Goal: Task Accomplishment & Management: Use online tool/utility

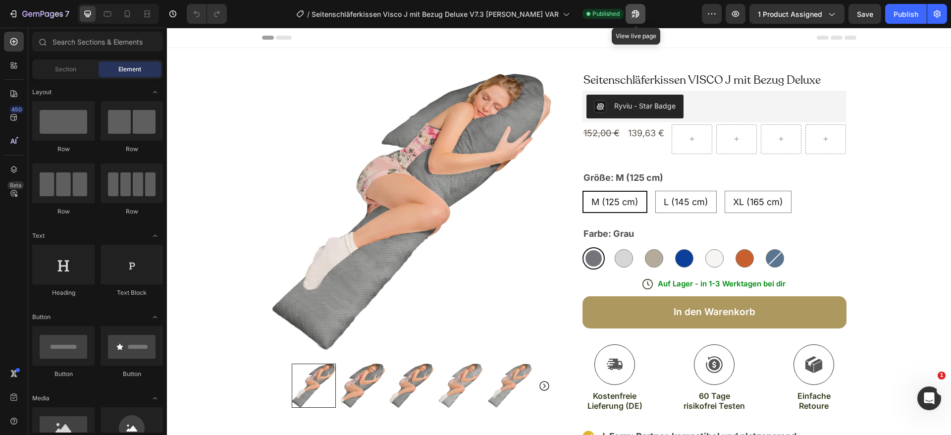
click at [635, 14] on icon "button" at bounding box center [636, 14] width 10 height 10
click at [634, 14] on icon "button" at bounding box center [636, 14] width 10 height 10
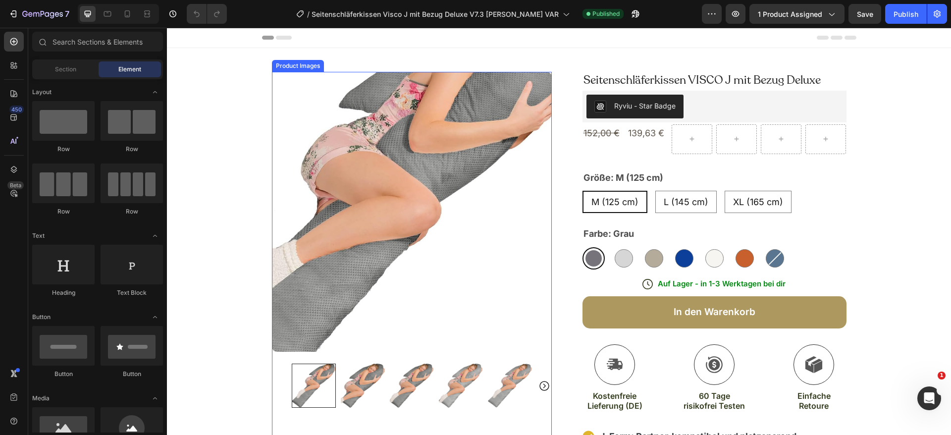
click at [461, 217] on img at bounding box center [412, 212] width 280 height 280
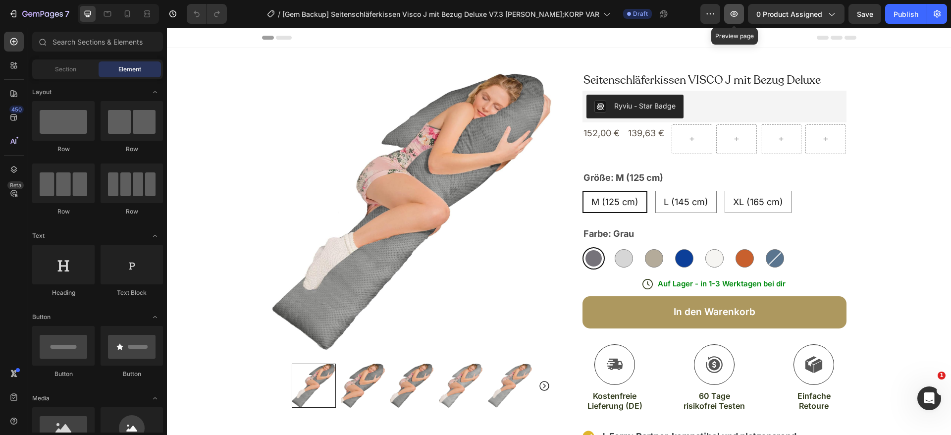
click at [735, 13] on icon "button" at bounding box center [734, 13] width 3 height 3
click at [896, 4] on button "Publish" at bounding box center [907, 14] width 42 height 20
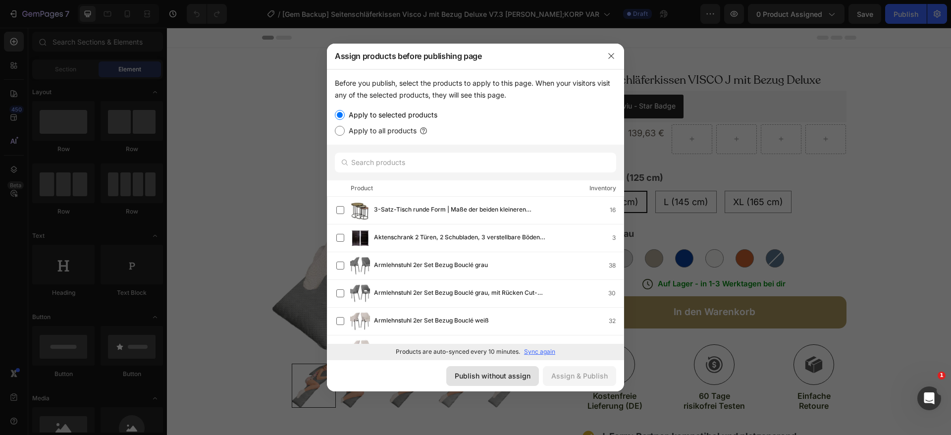
click at [499, 376] on div "Publish without assign" at bounding box center [493, 376] width 76 height 10
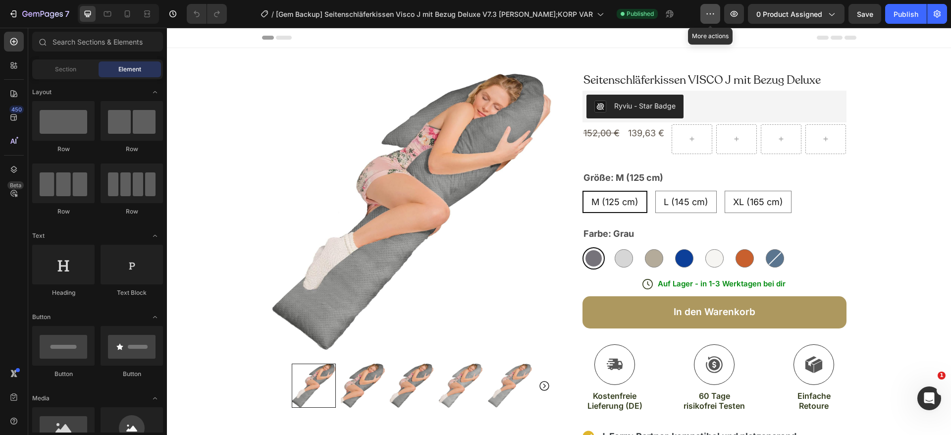
click at [702, 13] on button "button" at bounding box center [711, 14] width 20 height 20
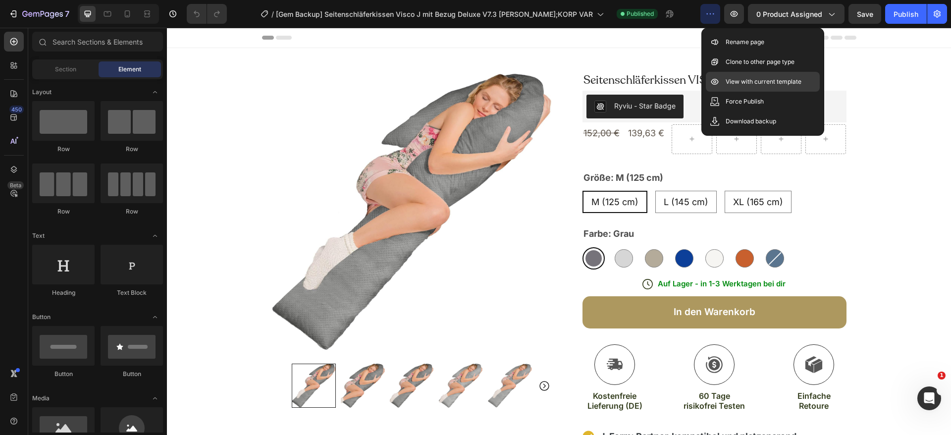
click at [732, 80] on p "View with current template" at bounding box center [764, 82] width 76 height 10
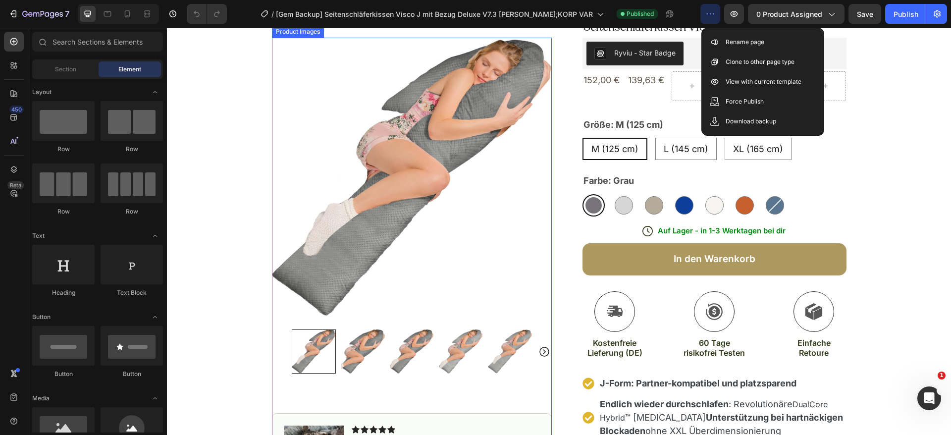
scroll to position [74, 0]
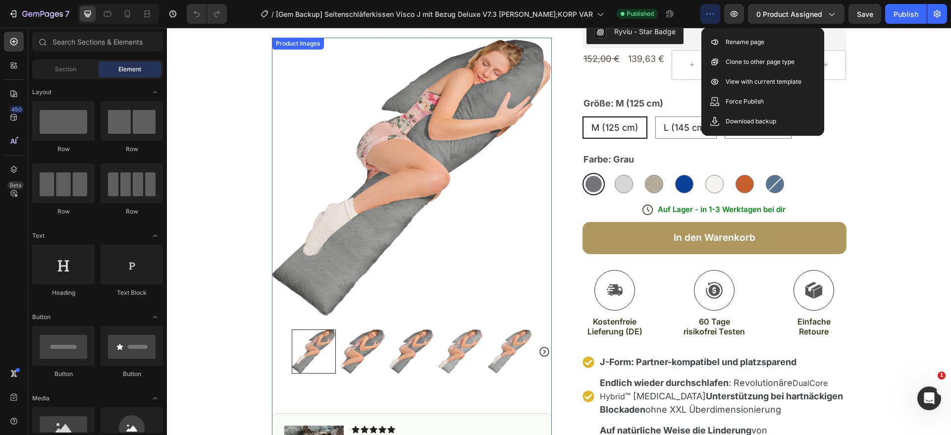
click at [439, 357] on img at bounding box center [461, 352] width 44 height 44
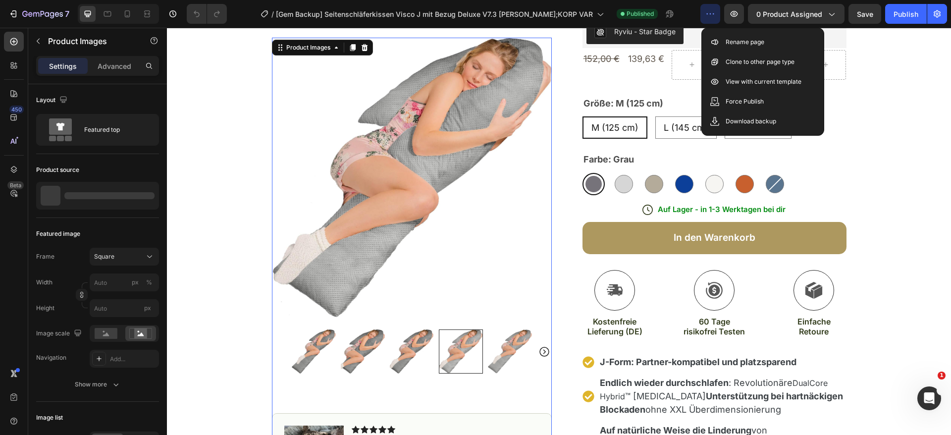
click at [472, 352] on div at bounding box center [461, 352] width 44 height 44
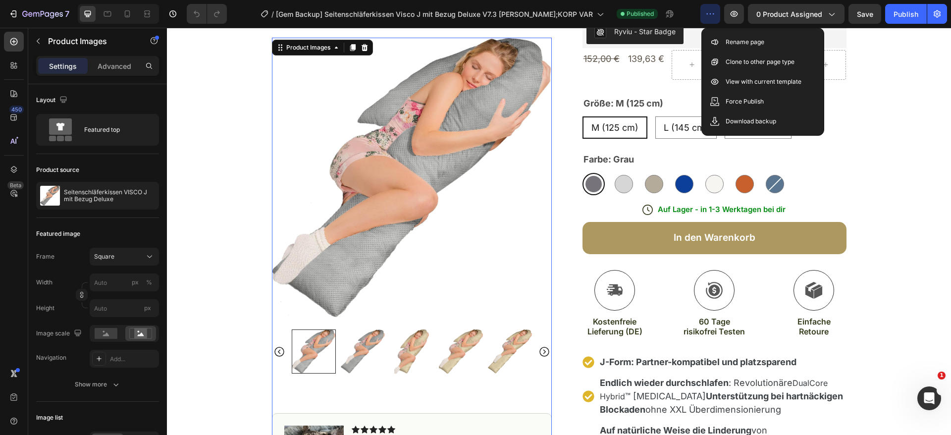
click at [539, 349] on icon "Carousel Next Arrow" at bounding box center [545, 352] width 12 height 12
click at [539, 350] on icon "Carousel Next Arrow" at bounding box center [545, 352] width 12 height 12
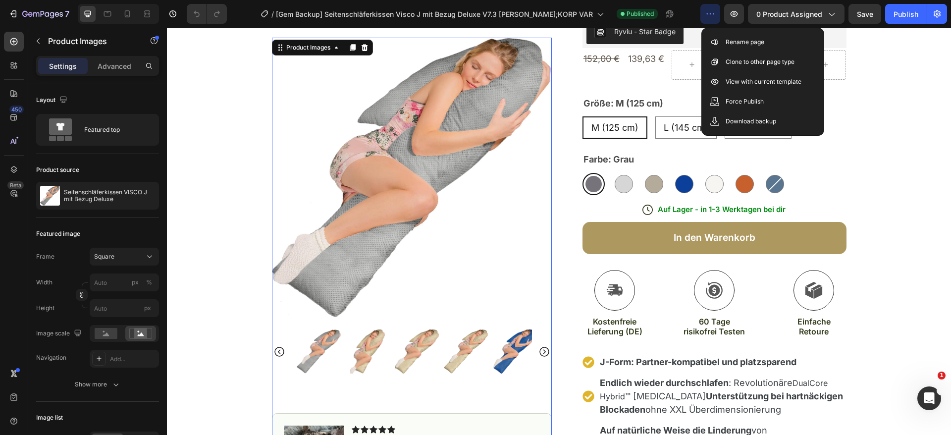
click at [539, 350] on icon "Carousel Next Arrow" at bounding box center [545, 352] width 12 height 12
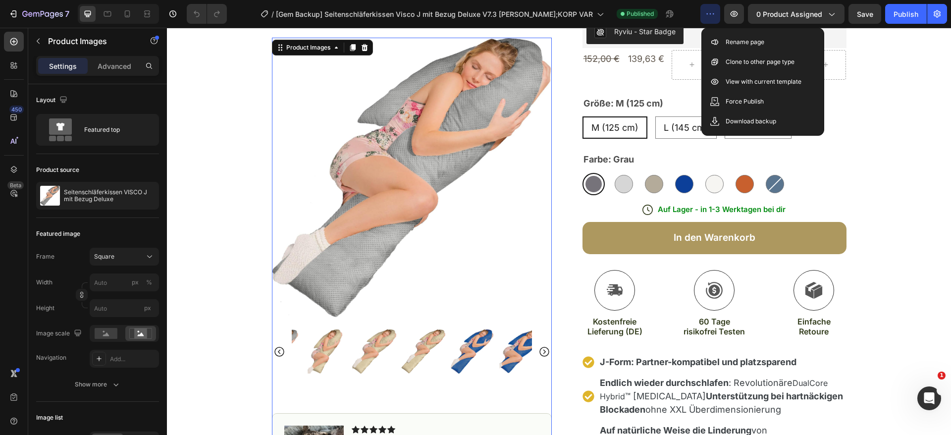
click at [539, 350] on icon "Carousel Next Arrow" at bounding box center [545, 352] width 12 height 12
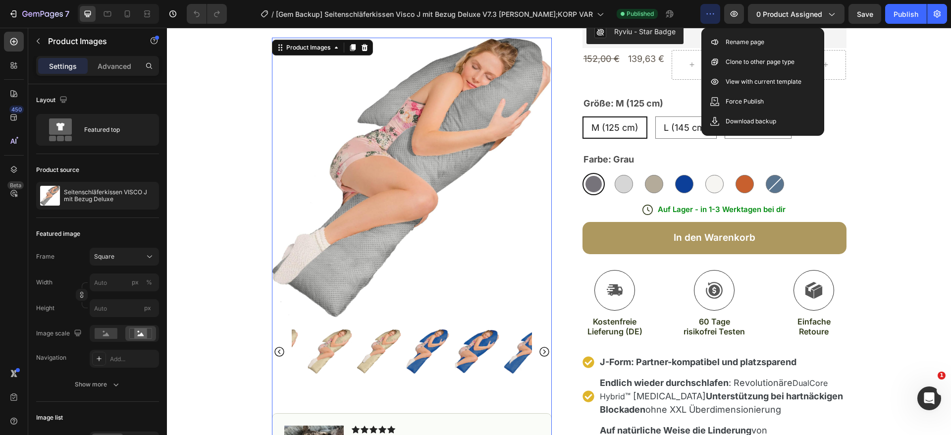
click at [539, 350] on icon "Carousel Next Arrow" at bounding box center [545, 352] width 12 height 12
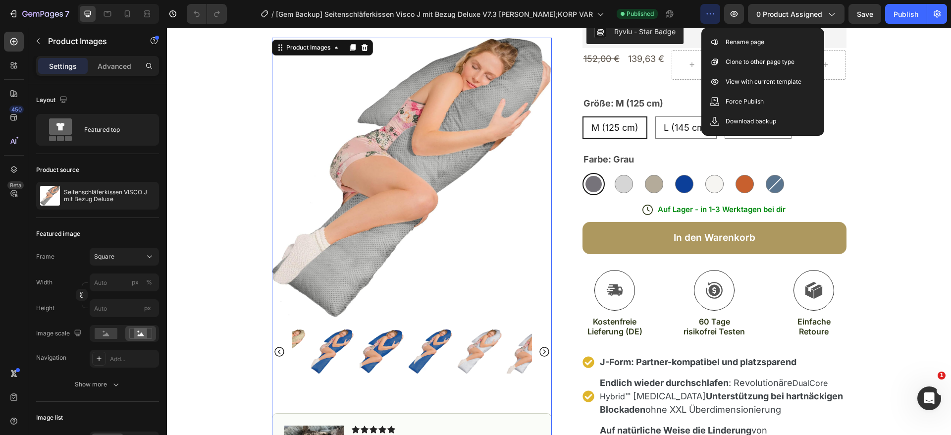
click at [539, 350] on icon "Carousel Next Arrow" at bounding box center [545, 352] width 12 height 12
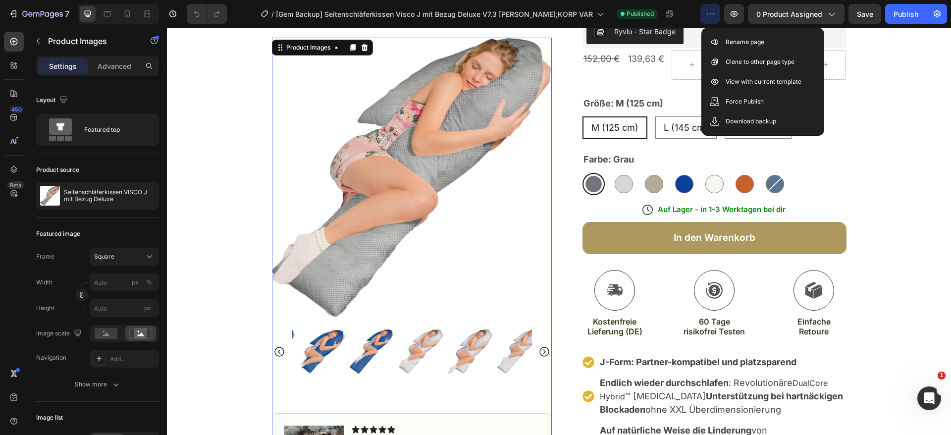
click at [539, 350] on icon "Carousel Next Arrow" at bounding box center [545, 352] width 12 height 12
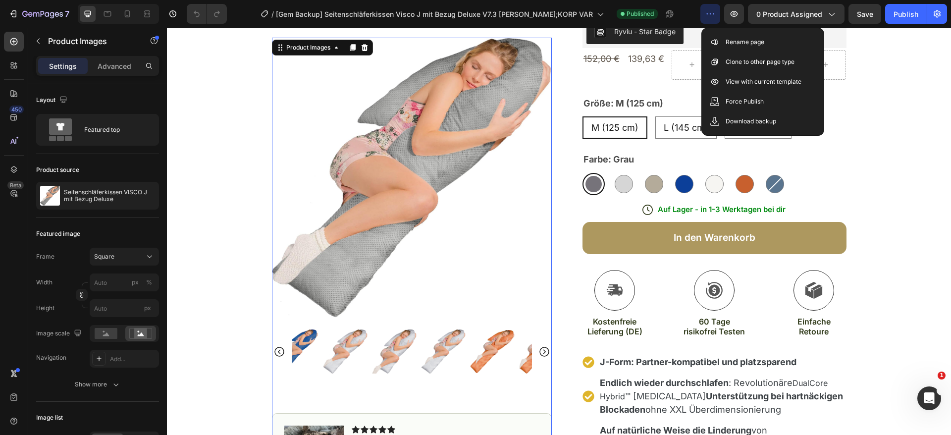
click at [539, 350] on icon "Carousel Next Arrow" at bounding box center [545, 352] width 12 height 12
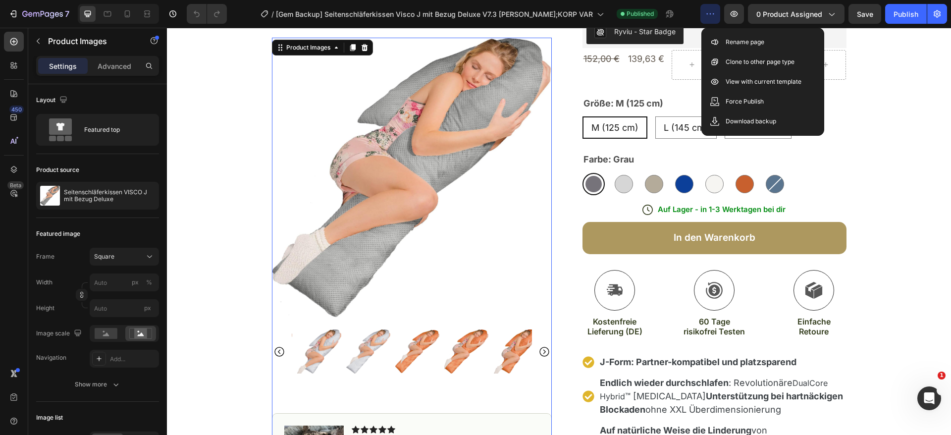
click at [539, 350] on icon "Carousel Next Arrow" at bounding box center [545, 352] width 12 height 12
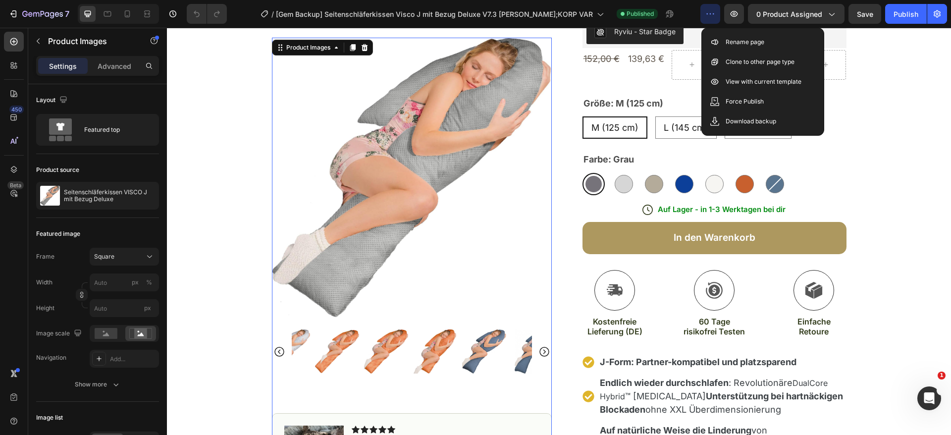
click at [539, 350] on icon "Carousel Next Arrow" at bounding box center [545, 352] width 12 height 12
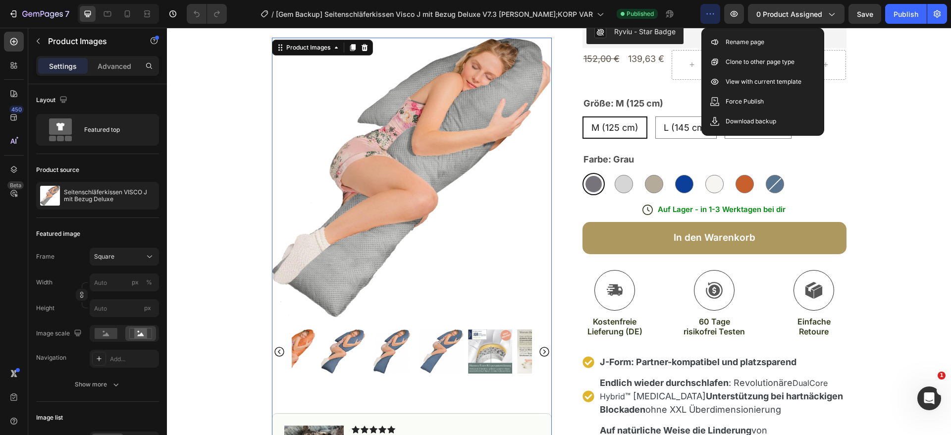
click at [539, 350] on icon "Carousel Next Arrow" at bounding box center [545, 352] width 12 height 12
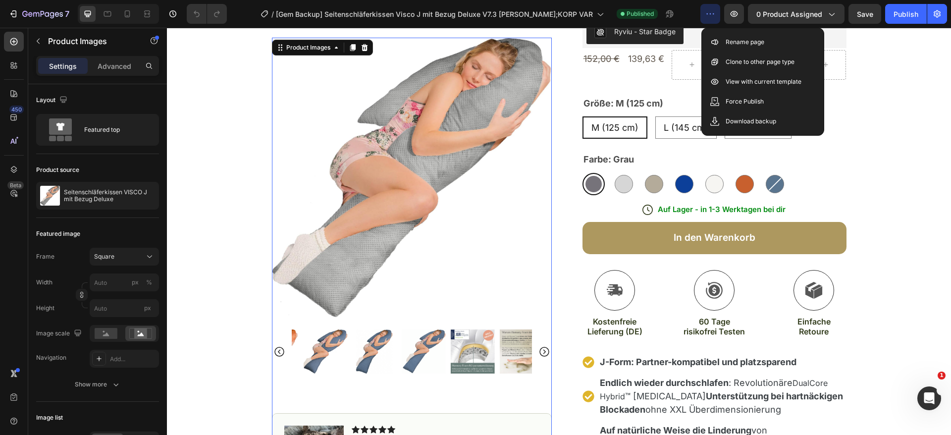
click at [539, 350] on icon "Carousel Next Arrow" at bounding box center [545, 352] width 12 height 12
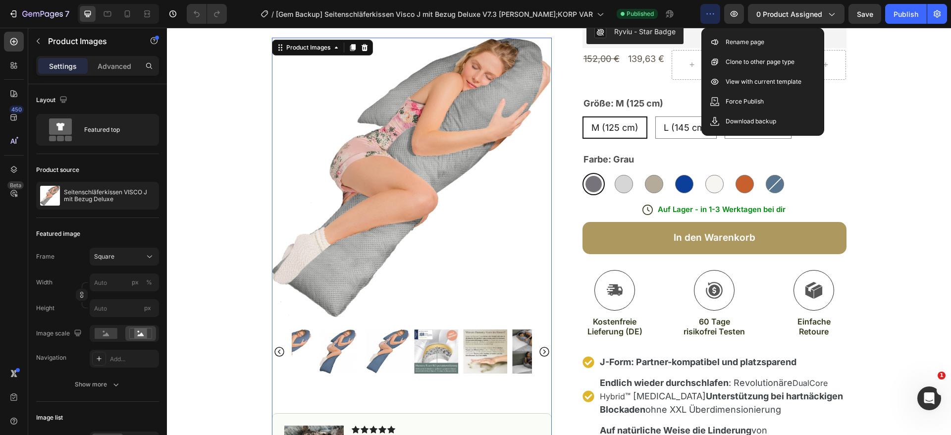
click at [539, 350] on icon "Carousel Next Arrow" at bounding box center [545, 352] width 12 height 12
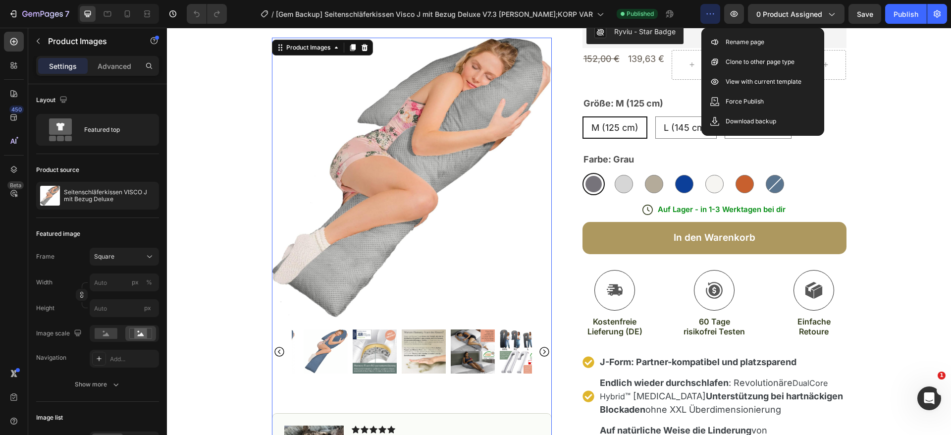
click at [539, 350] on icon "Carousel Next Arrow" at bounding box center [545, 352] width 12 height 12
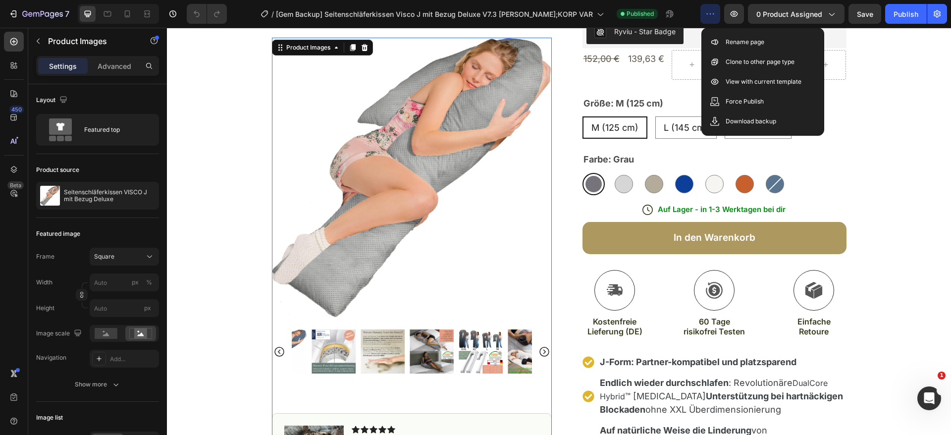
click at [539, 350] on icon "Carousel Next Arrow" at bounding box center [545, 352] width 12 height 12
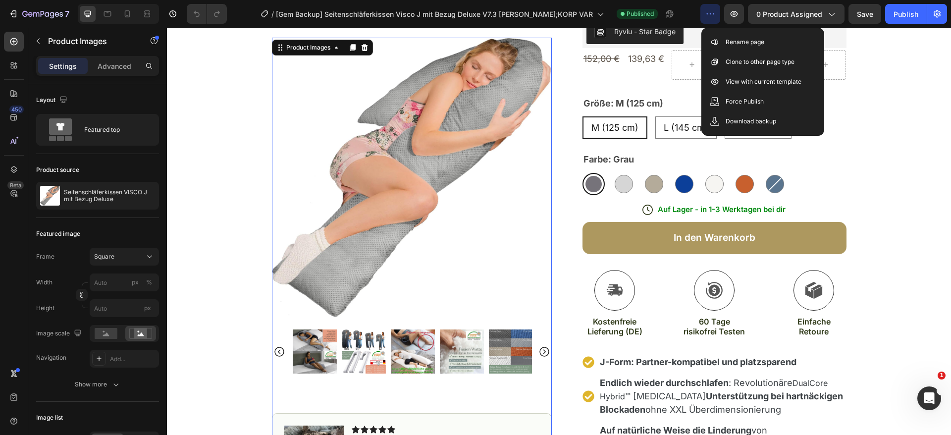
click at [539, 350] on icon "Carousel Next Arrow" at bounding box center [545, 352] width 12 height 12
click at [538, 350] on div at bounding box center [412, 352] width 280 height 44
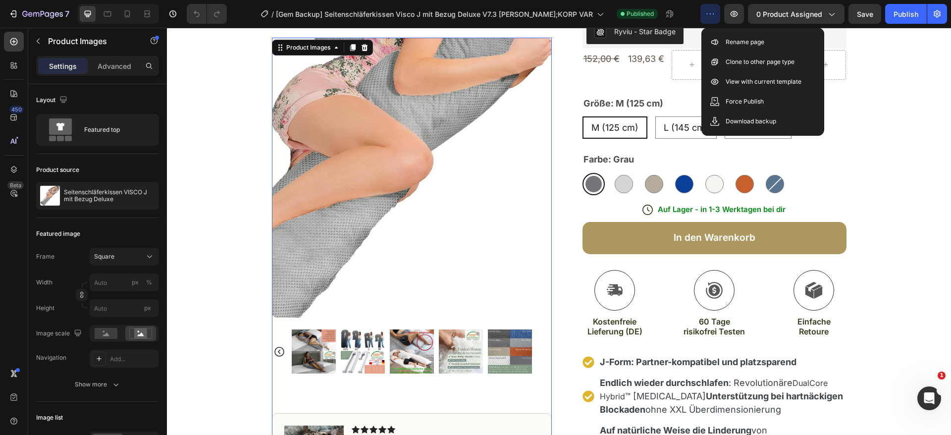
click at [443, 277] on img at bounding box center [412, 178] width 280 height 280
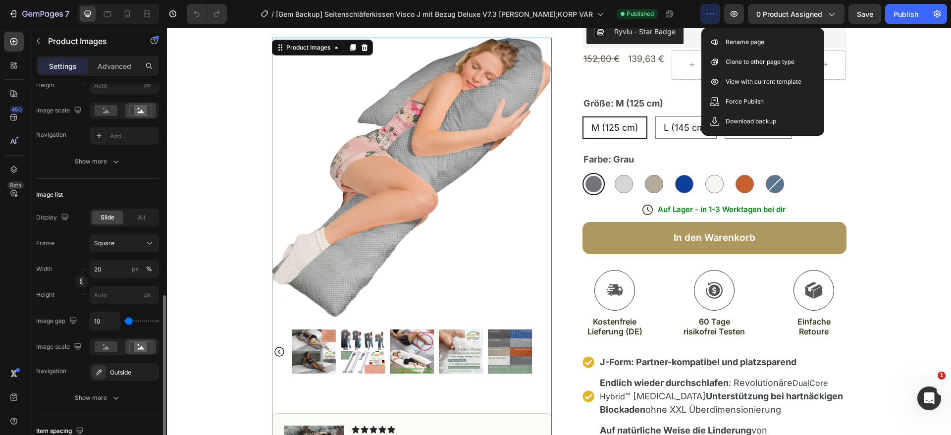
scroll to position [297, 0]
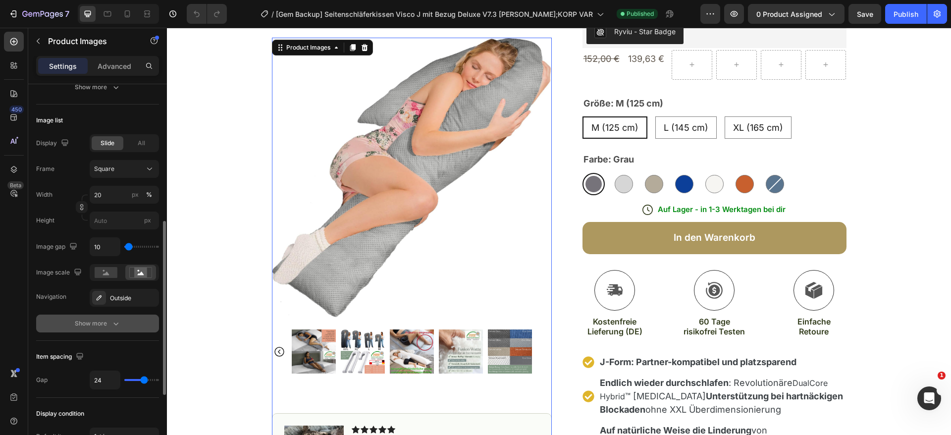
click at [110, 320] on div "Show more" at bounding box center [98, 324] width 46 height 10
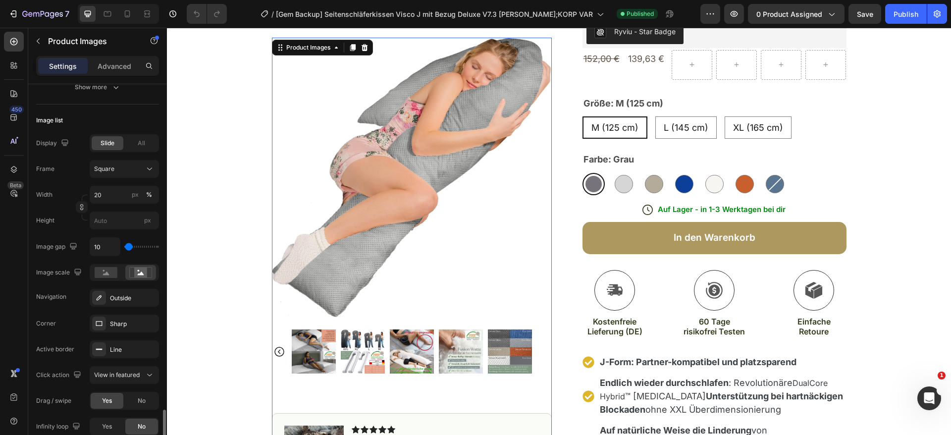
scroll to position [446, 0]
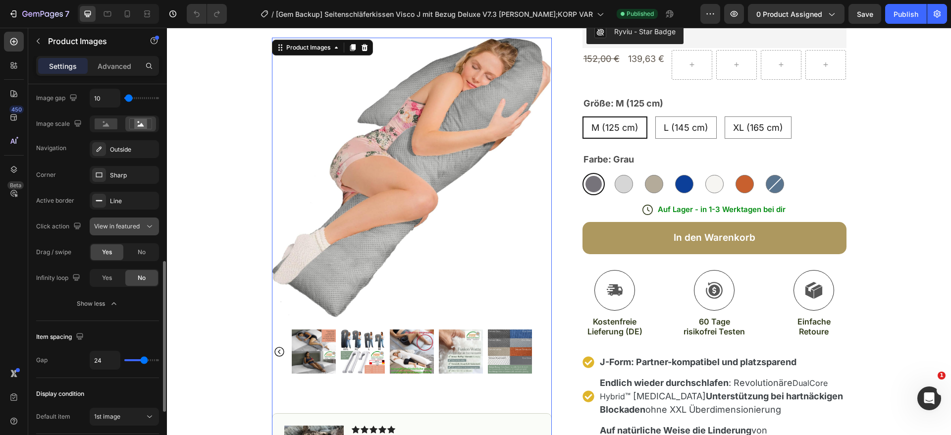
click at [109, 229] on span "View in featured" at bounding box center [117, 225] width 46 height 7
click at [119, 227] on span "View in featured" at bounding box center [117, 225] width 46 height 7
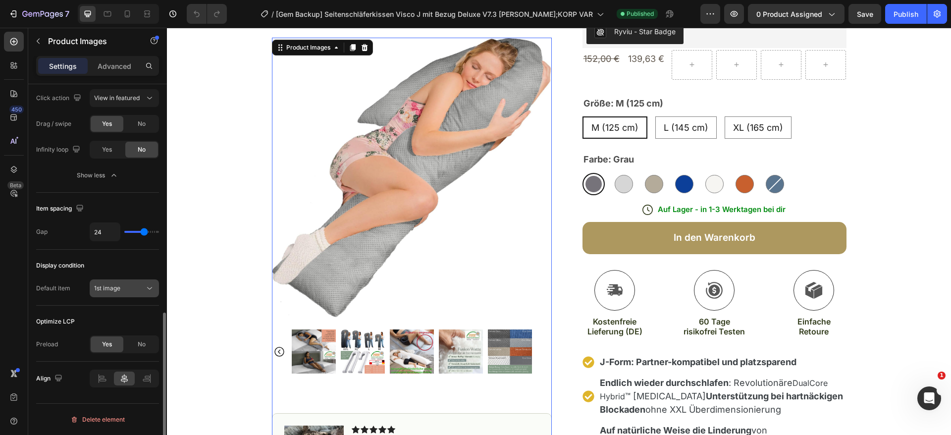
click at [124, 288] on div "1st image" at bounding box center [119, 288] width 51 height 9
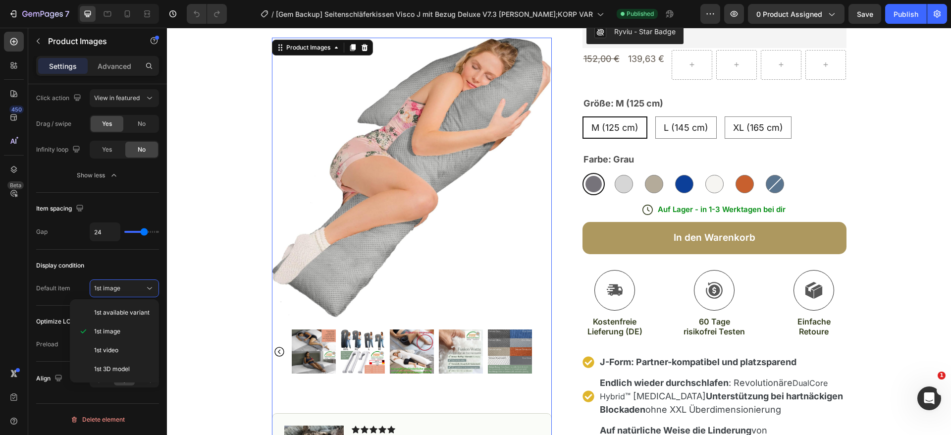
click at [110, 330] on span "1st image" at bounding box center [107, 331] width 26 height 9
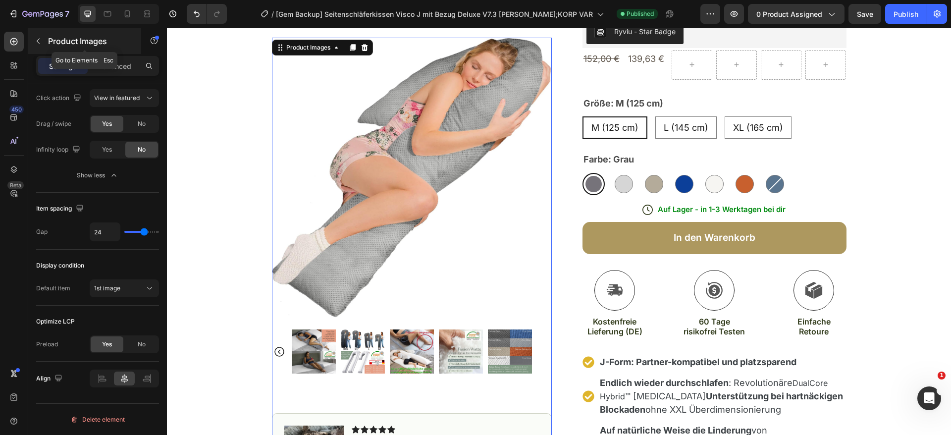
click at [41, 46] on button "button" at bounding box center [38, 41] width 16 height 16
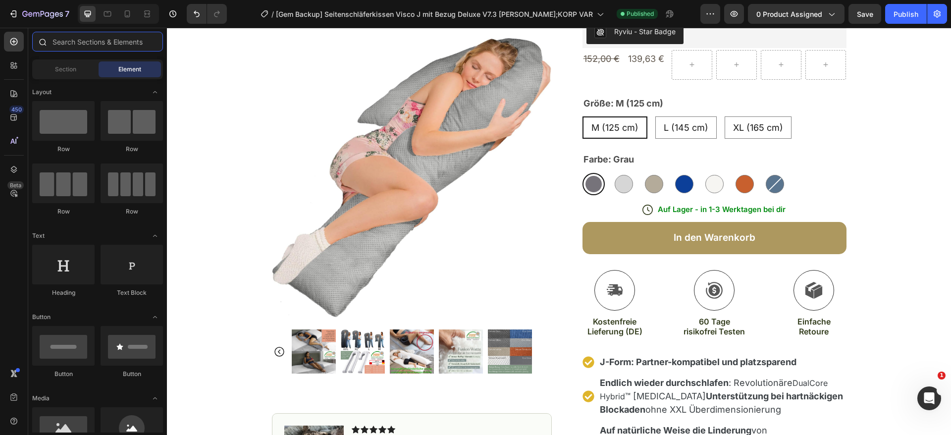
click at [83, 50] on input "text" at bounding box center [97, 42] width 131 height 20
type input "="
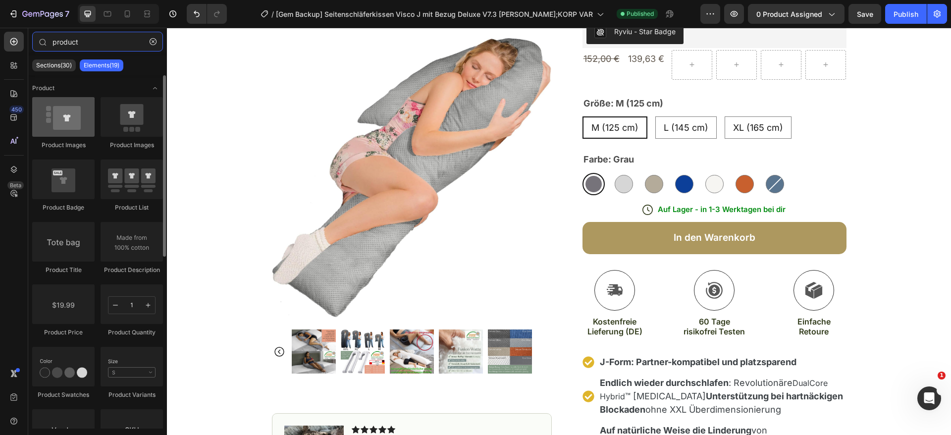
type input "product"
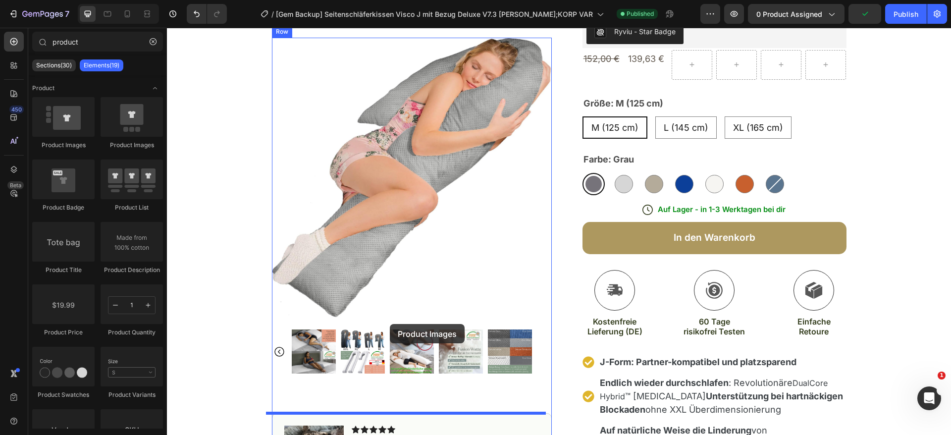
scroll to position [164, 0]
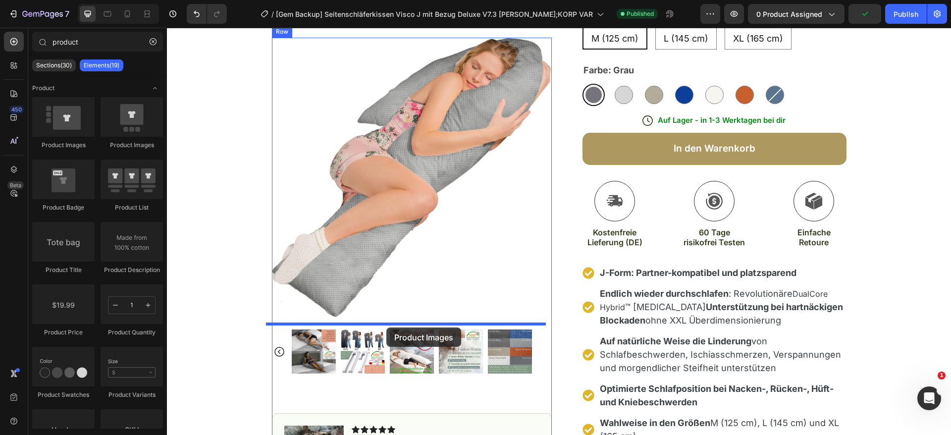
drag, startPoint x: 230, startPoint y: 158, endPoint x: 376, endPoint y: 323, distance: 220.8
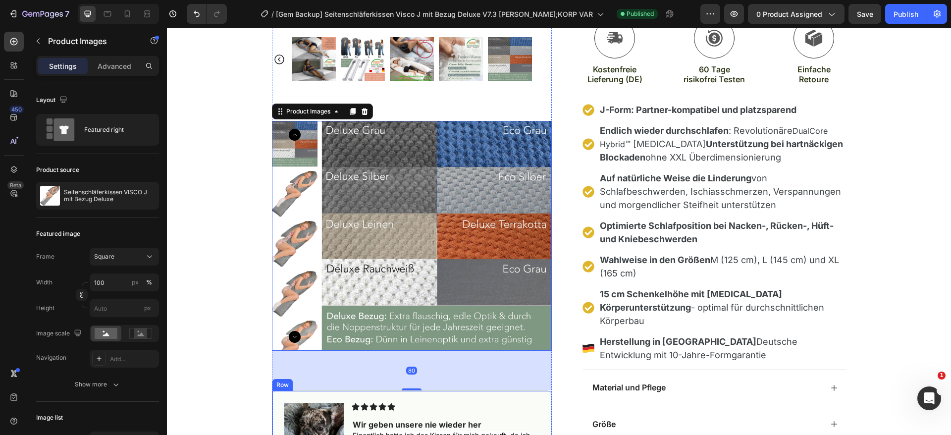
scroll to position [312, 0]
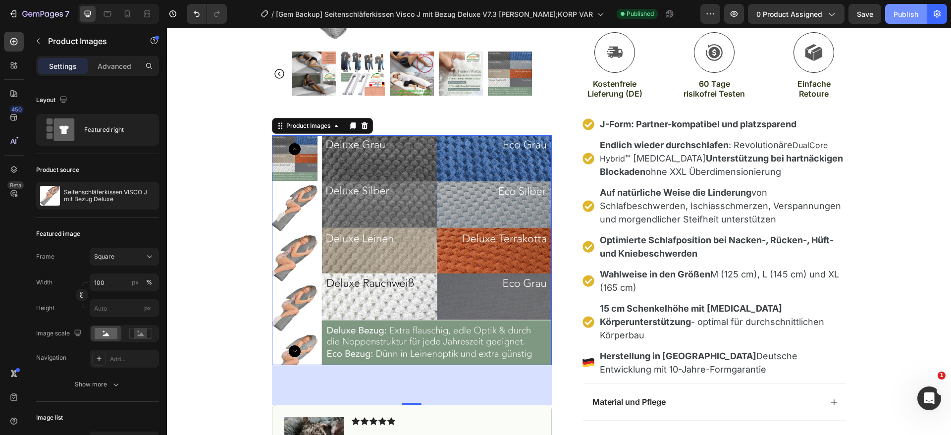
click at [899, 10] on div "Publish" at bounding box center [906, 14] width 25 height 10
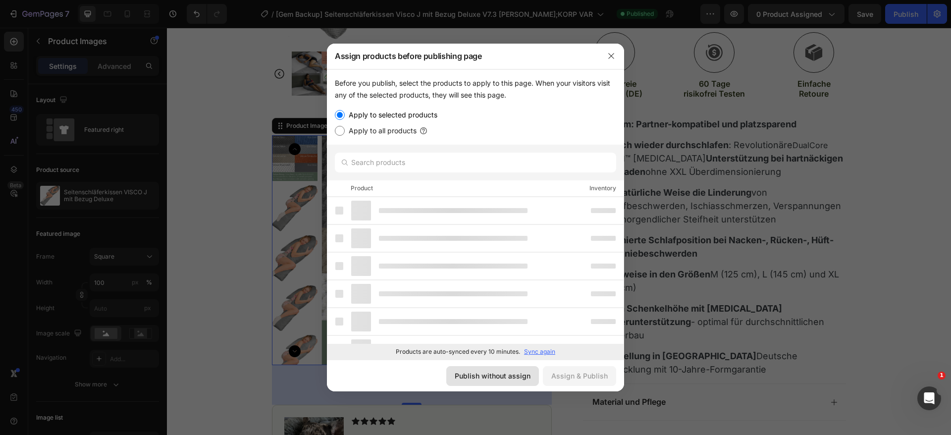
click at [511, 374] on div "Publish without assign" at bounding box center [493, 376] width 76 height 10
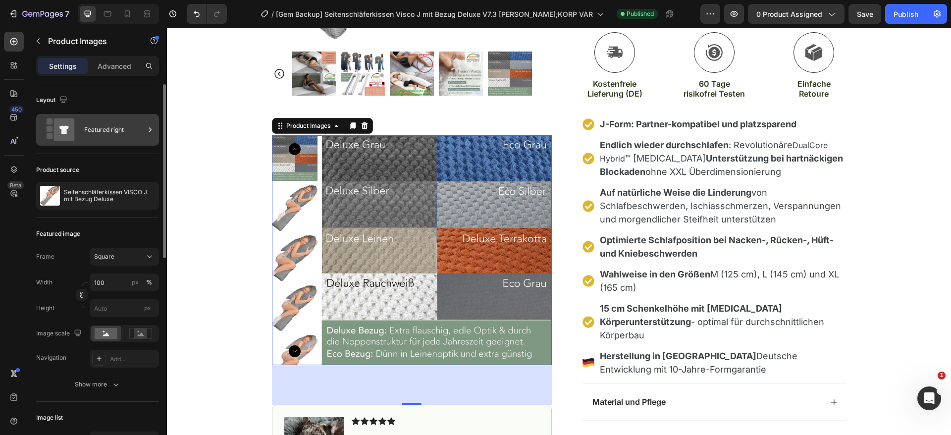
click at [127, 134] on div "Featured right" at bounding box center [114, 129] width 60 height 23
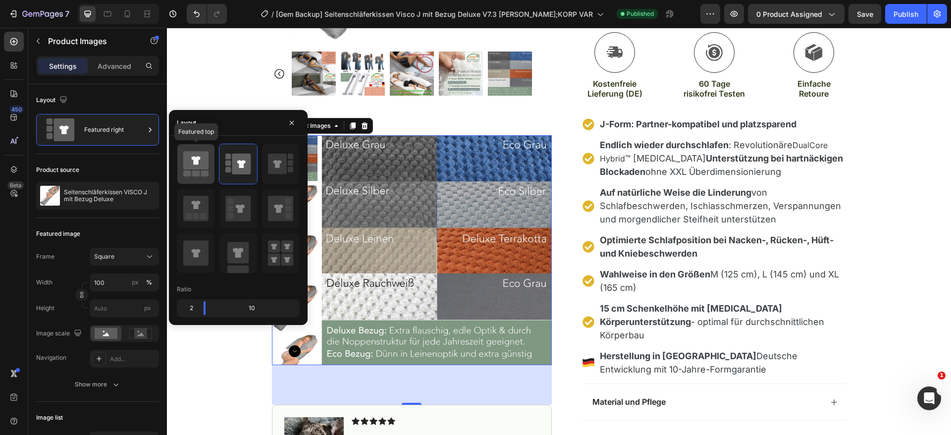
click at [201, 172] on rect at bounding box center [205, 173] width 8 height 6
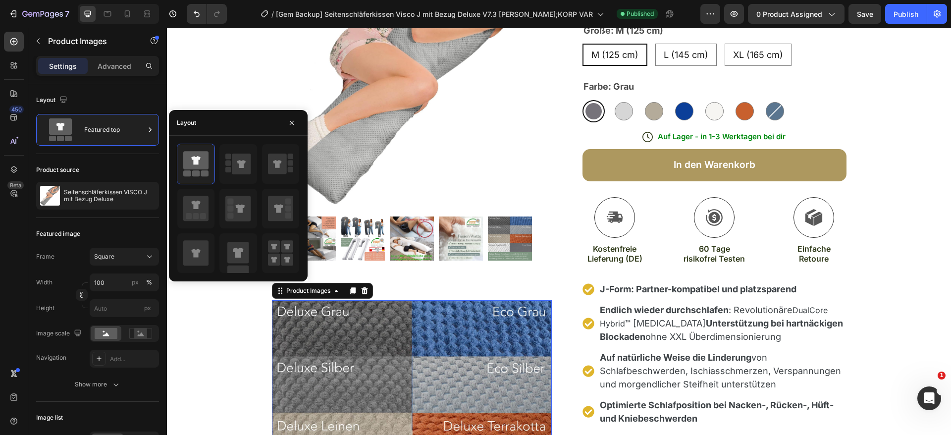
scroll to position [89, 0]
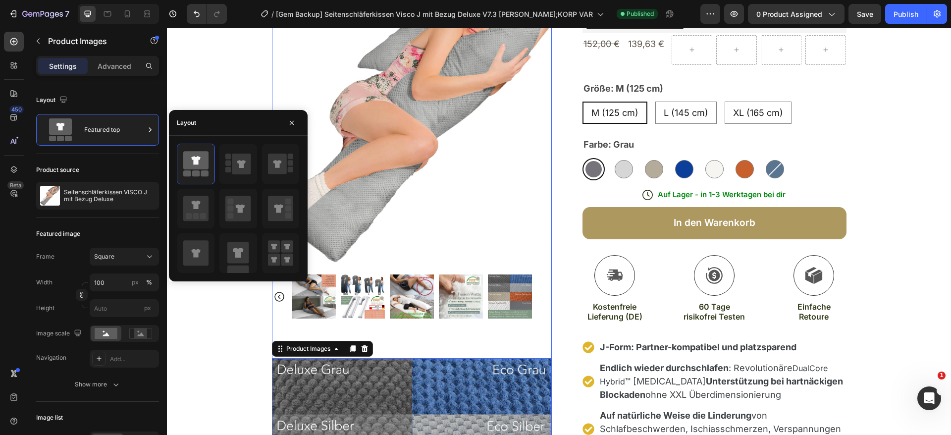
click at [295, 290] on img at bounding box center [314, 297] width 44 height 44
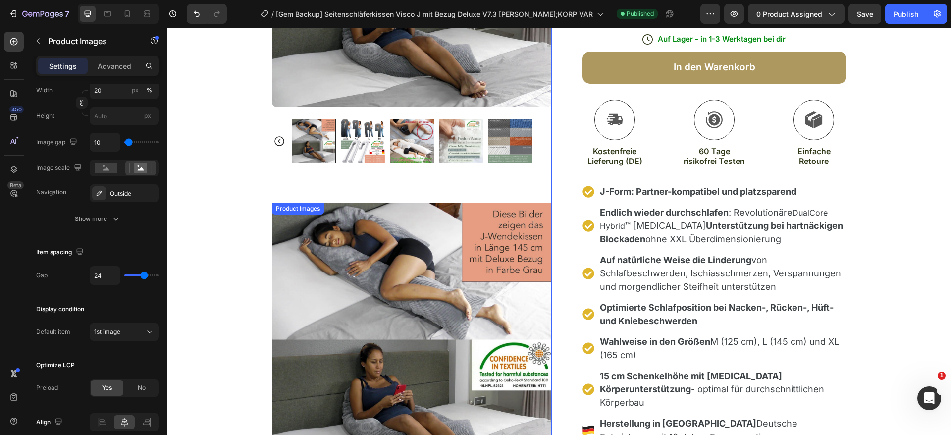
scroll to position [238, 0]
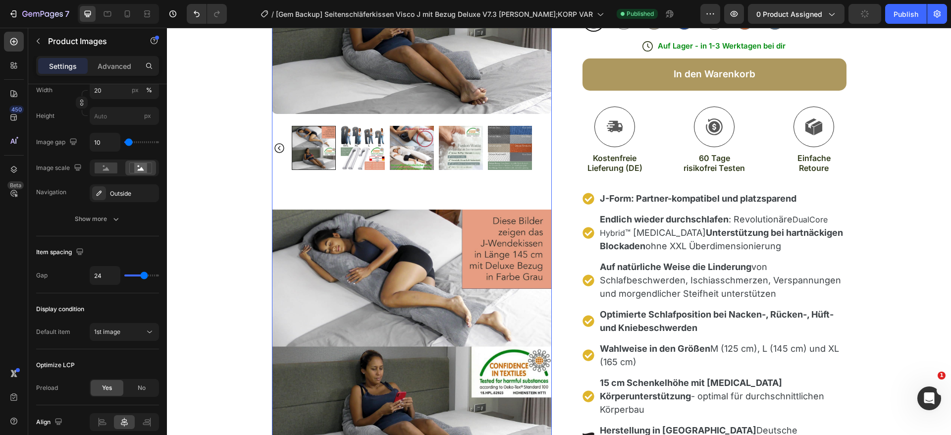
click at [401, 120] on div at bounding box center [412, 2] width 280 height 336
click at [903, 15] on div "Publish" at bounding box center [906, 14] width 25 height 10
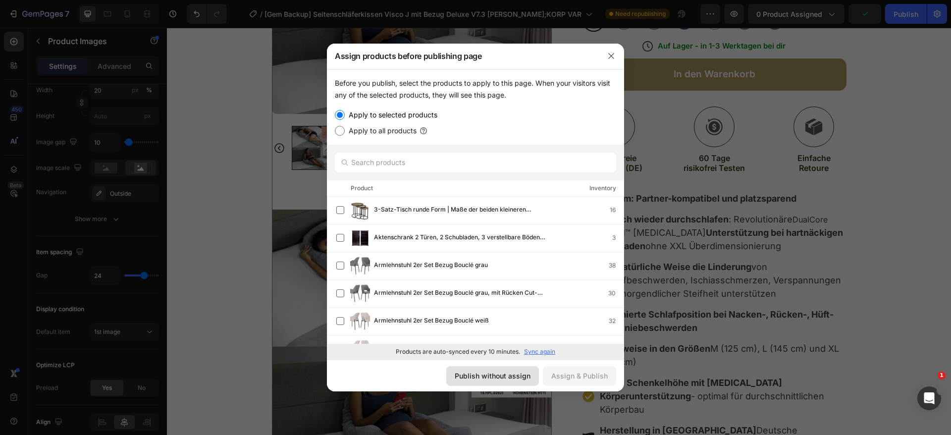
click at [502, 379] on div "Publish without assign" at bounding box center [493, 376] width 76 height 10
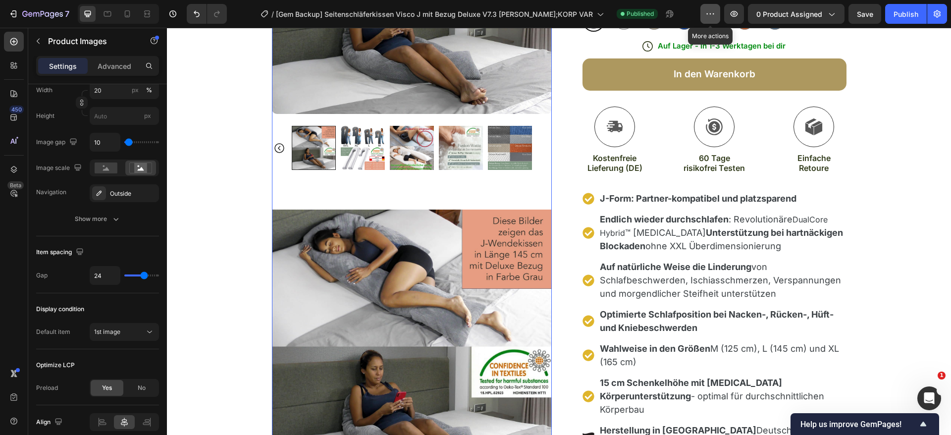
click at [713, 13] on icon "button" at bounding box center [711, 14] width 10 height 10
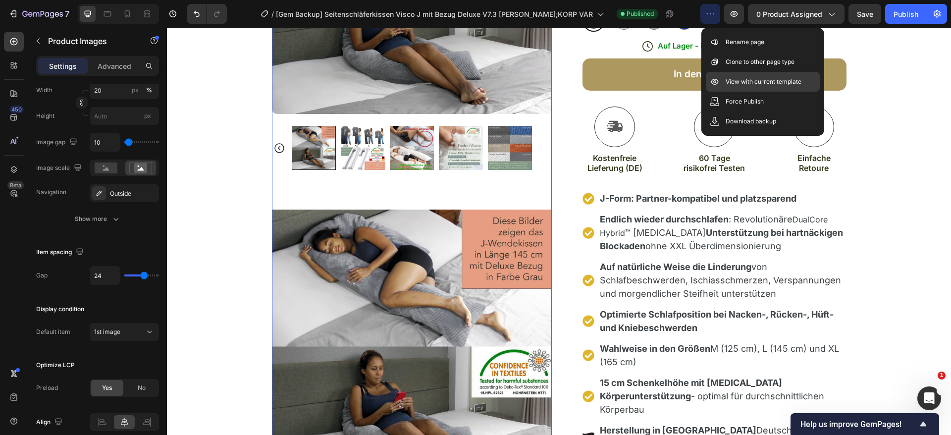
click at [728, 80] on p "View with current template" at bounding box center [764, 82] width 76 height 10
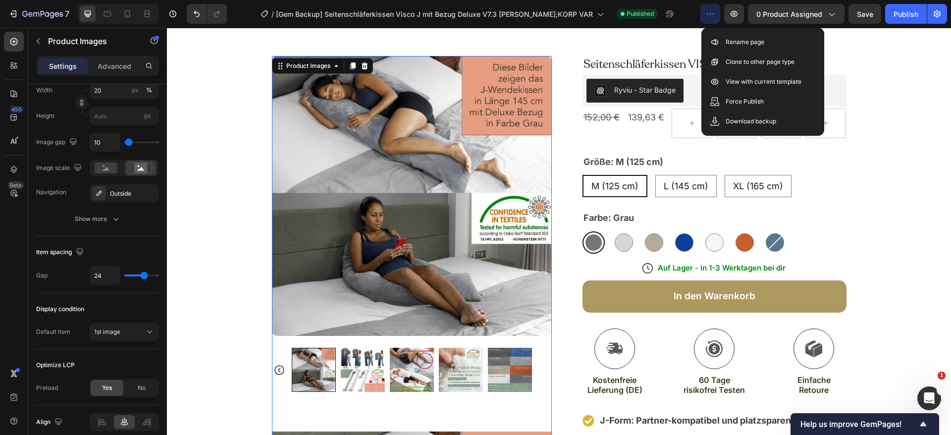
scroll to position [0, 0]
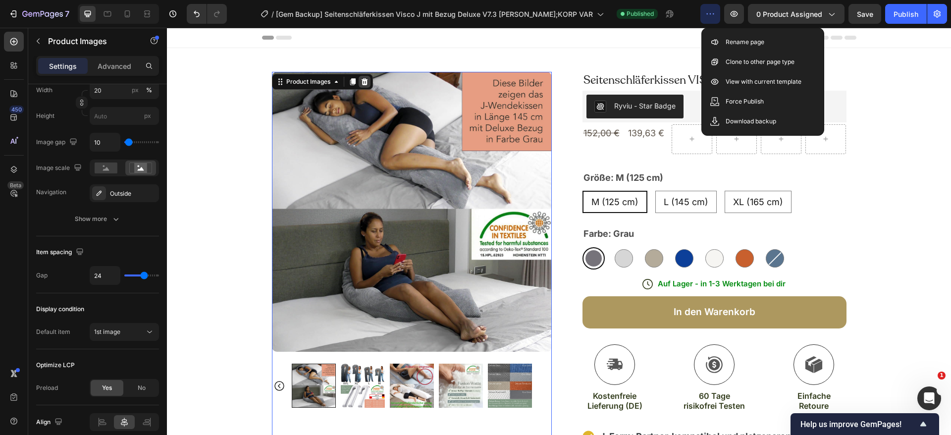
click at [361, 80] on icon at bounding box center [365, 82] width 8 height 8
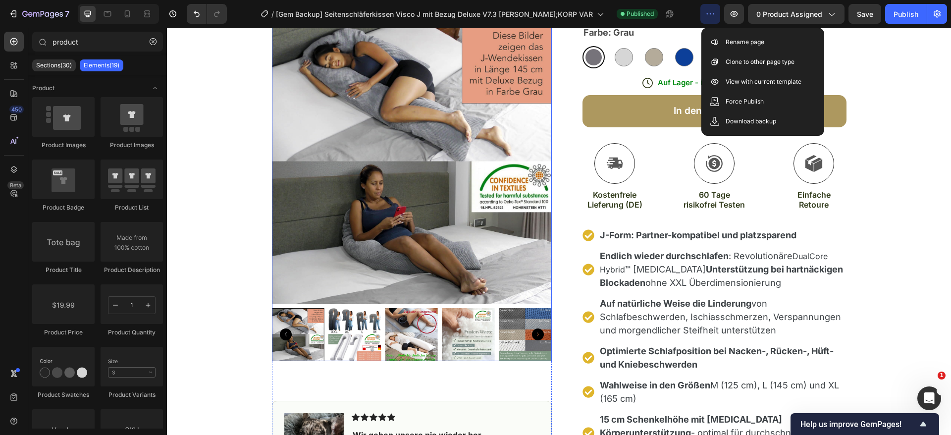
scroll to position [74, 0]
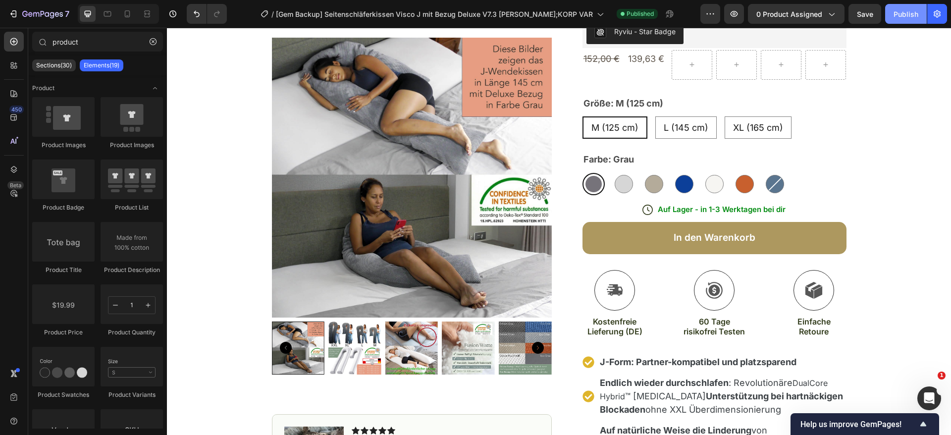
click at [914, 9] on div "Publish" at bounding box center [906, 14] width 25 height 10
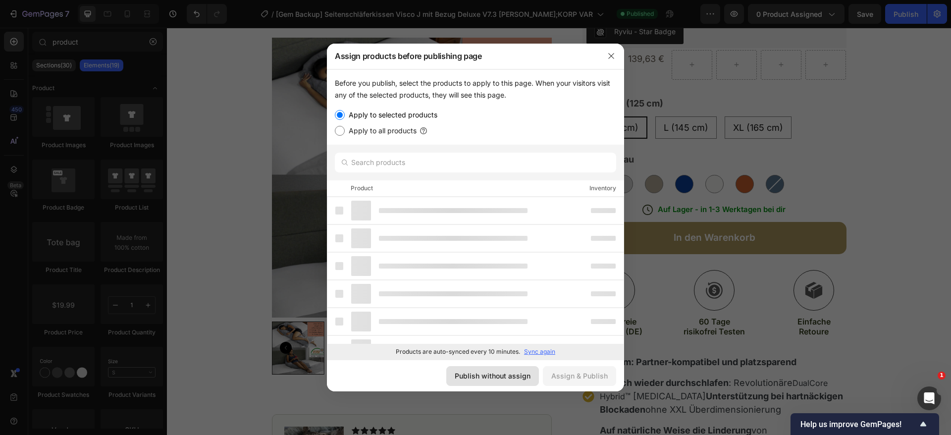
click at [505, 378] on div "Publish without assign" at bounding box center [493, 376] width 76 height 10
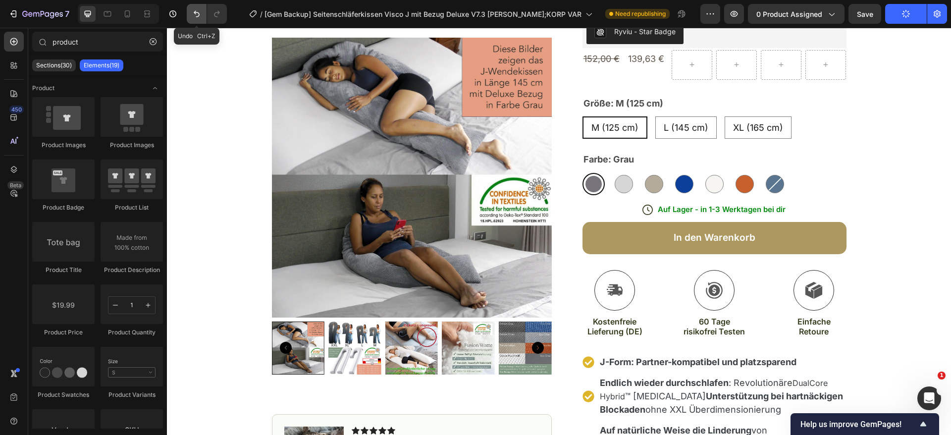
drag, startPoint x: 194, startPoint y: 8, endPoint x: 32, endPoint y: 5, distance: 162.1
click at [194, 8] on button "Undo/Redo" at bounding box center [197, 14] width 20 height 20
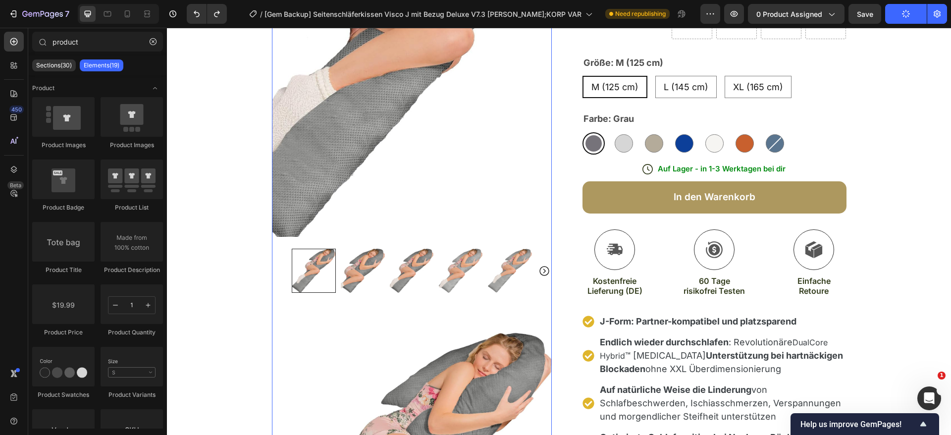
scroll to position [149, 0]
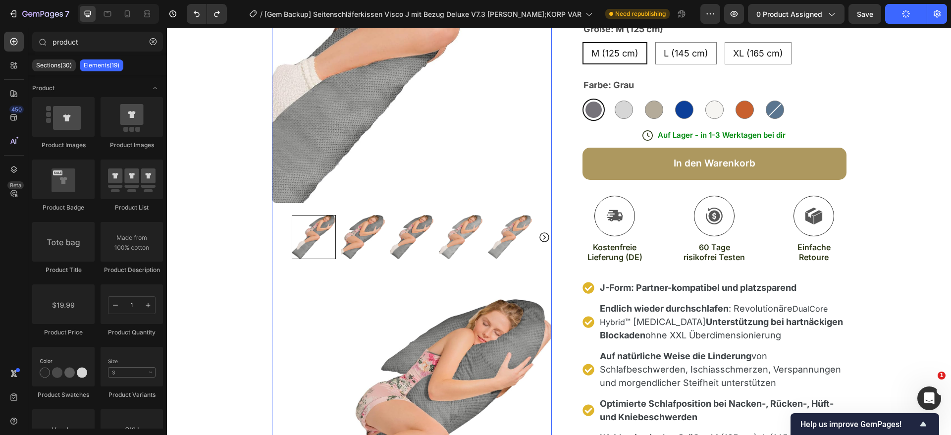
click at [425, 137] on img at bounding box center [412, 63] width 280 height 280
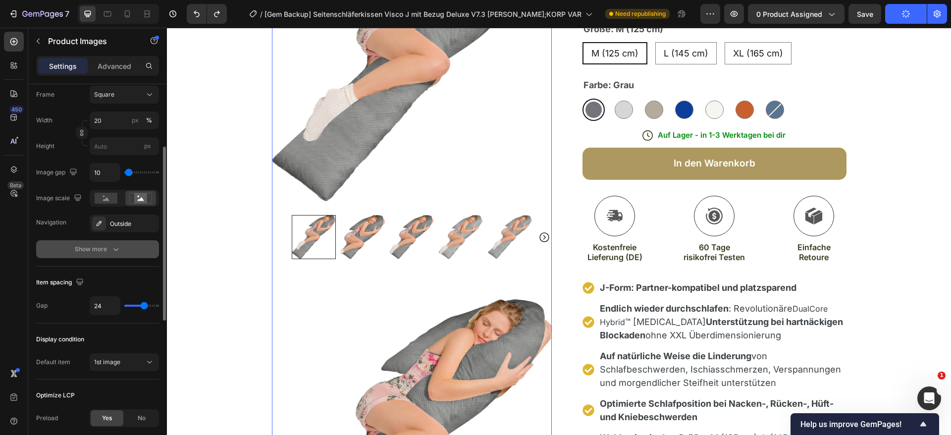
scroll to position [223, 0]
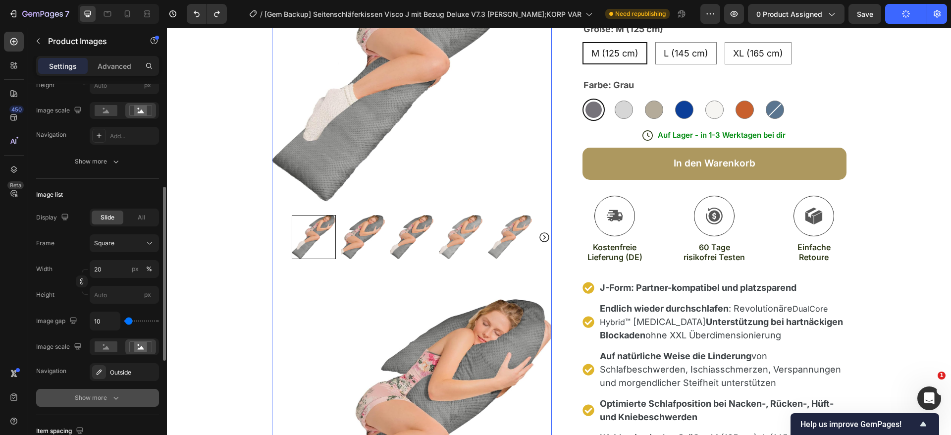
click at [83, 391] on button "Show more" at bounding box center [97, 398] width 123 height 18
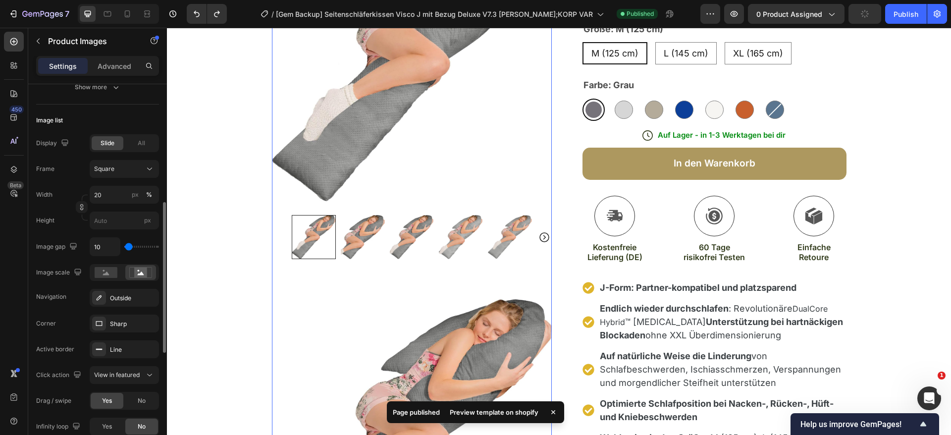
scroll to position [372, 0]
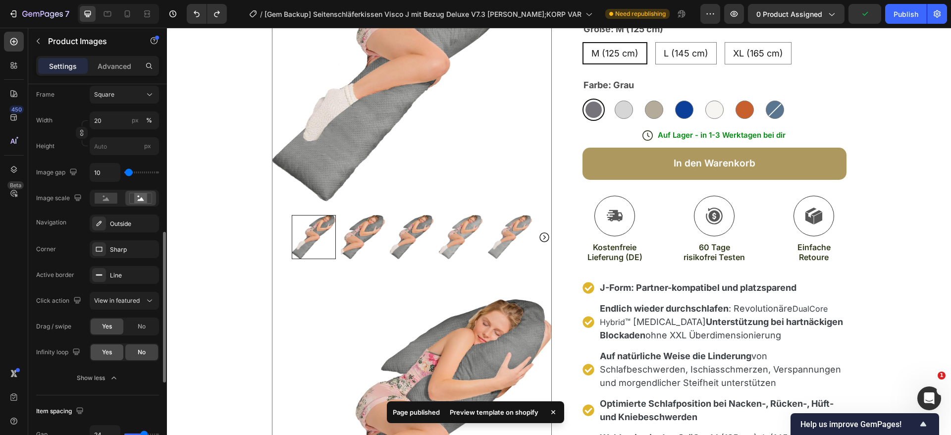
drag, startPoint x: 107, startPoint y: 348, endPoint x: 345, endPoint y: 176, distance: 293.9
click at [107, 348] on span "Yes" at bounding box center [107, 352] width 10 height 9
click at [893, 13] on button "Publish" at bounding box center [907, 14] width 42 height 20
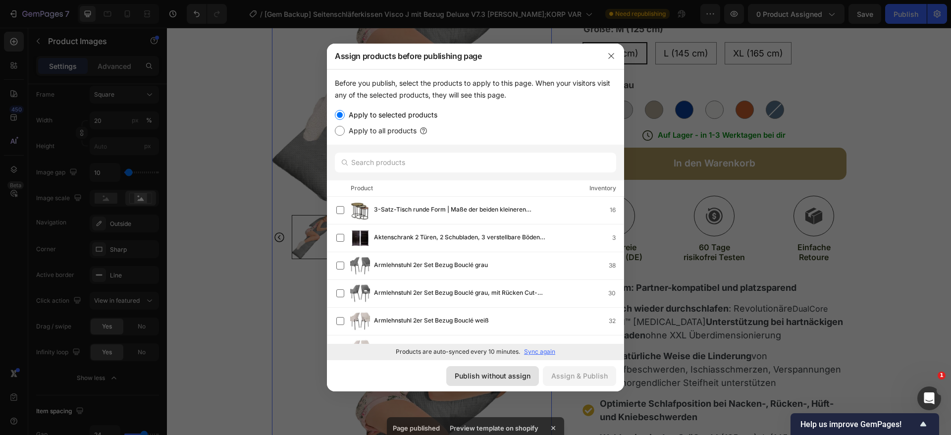
click at [495, 378] on div "Publish without assign" at bounding box center [493, 376] width 76 height 10
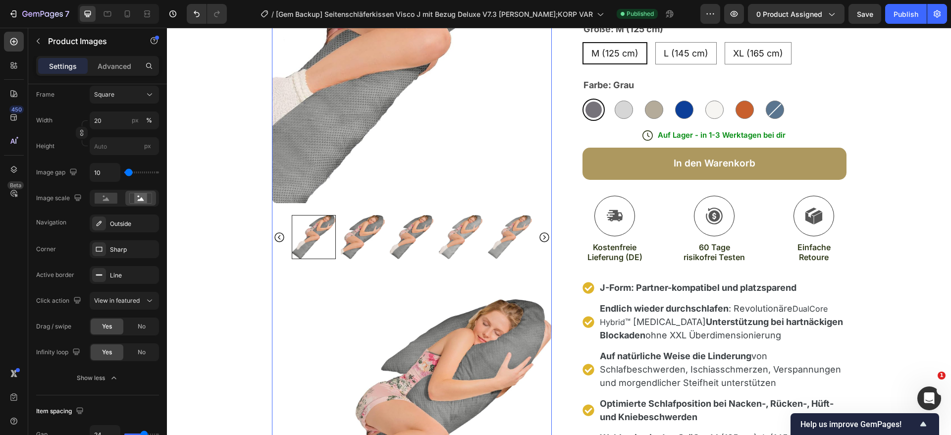
scroll to position [0, 0]
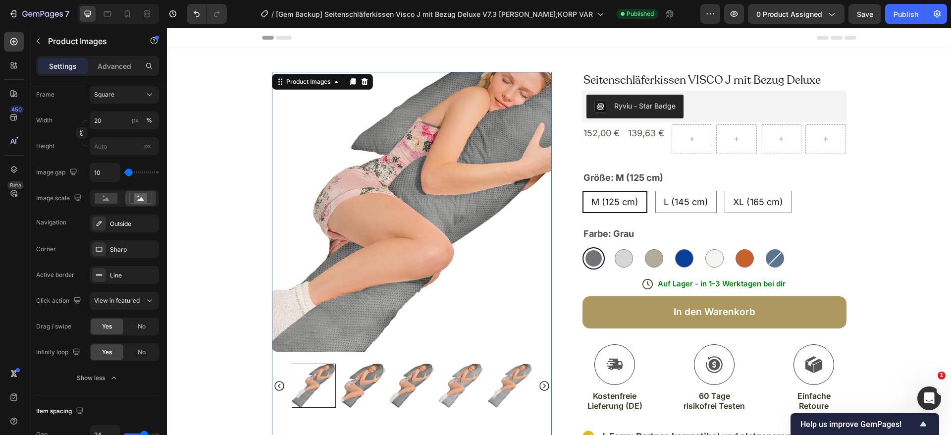
click at [431, 187] on img at bounding box center [412, 212] width 280 height 280
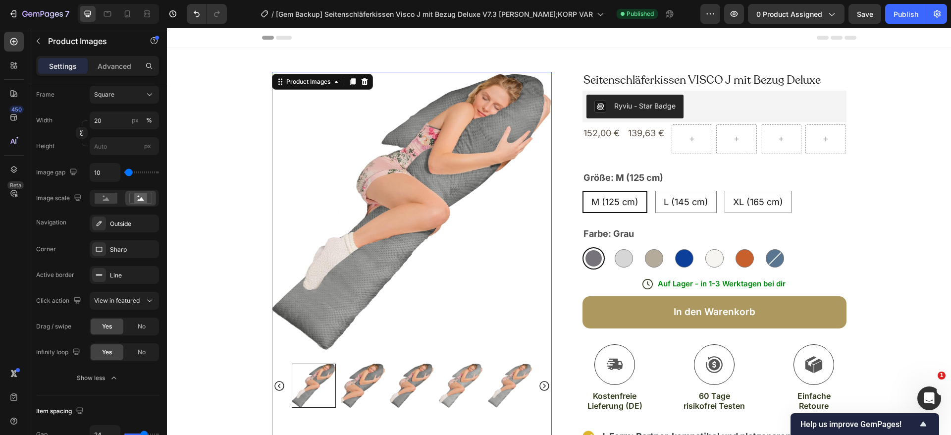
drag, startPoint x: 360, startPoint y: 83, endPoint x: 378, endPoint y: 167, distance: 86.0
click at [361, 83] on icon at bounding box center [365, 82] width 8 height 8
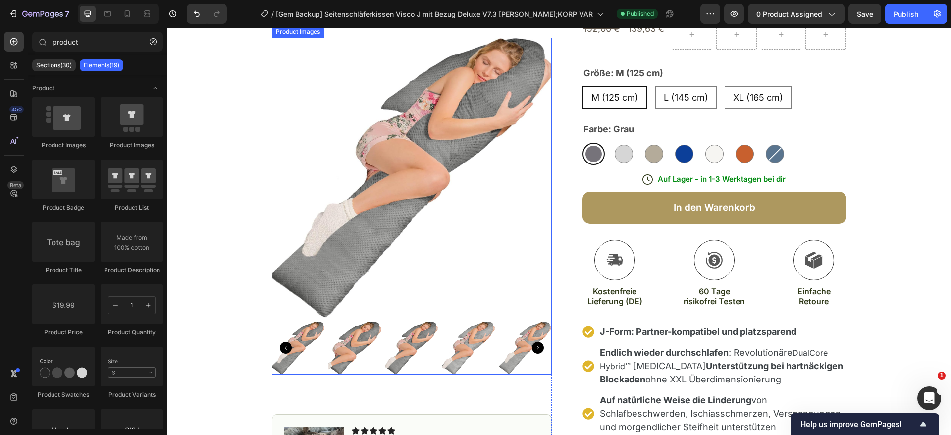
scroll to position [149, 0]
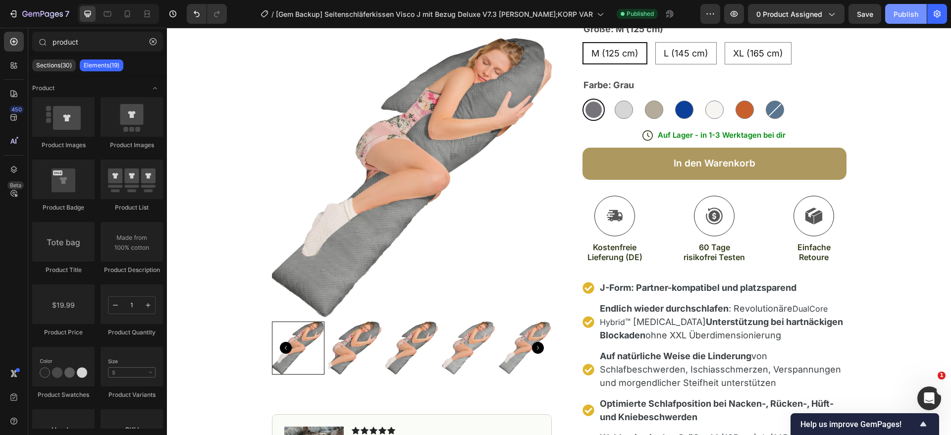
click at [905, 14] on div "Publish" at bounding box center [906, 14] width 25 height 10
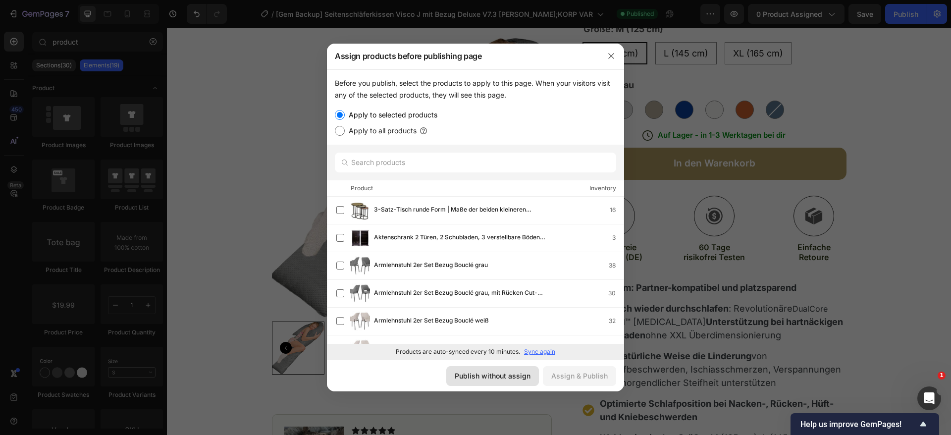
drag, startPoint x: 510, startPoint y: 382, endPoint x: 361, endPoint y: 348, distance: 152.4
click at [510, 382] on button "Publish without assign" at bounding box center [492, 376] width 93 height 20
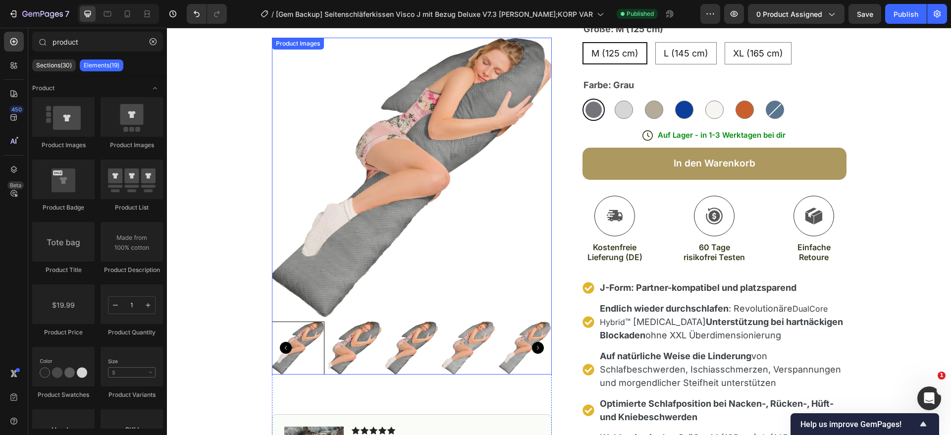
click at [422, 167] on img at bounding box center [412, 178] width 280 height 280
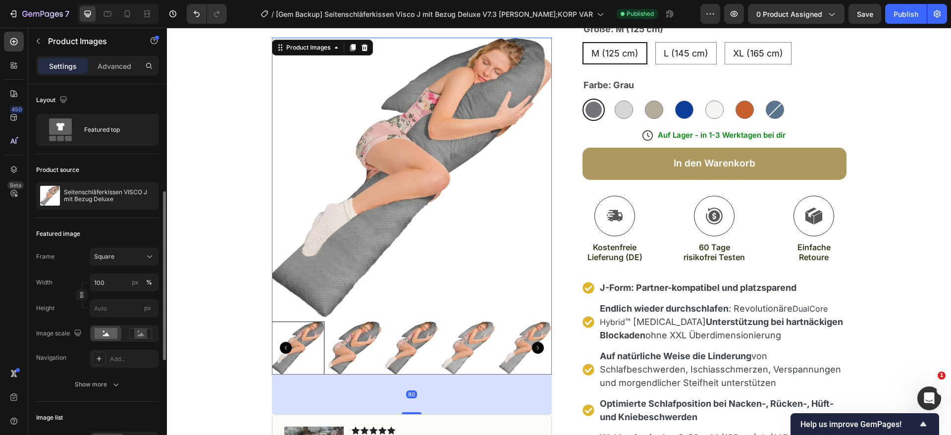
scroll to position [74, 0]
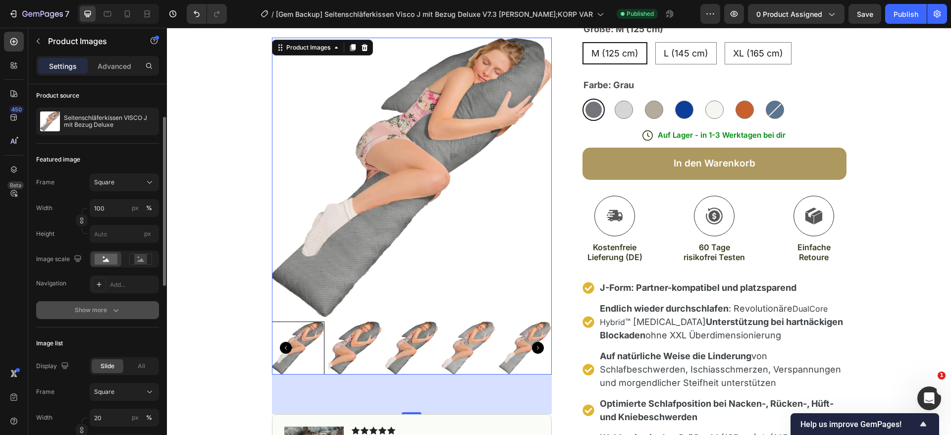
click at [109, 308] on div "Show more" at bounding box center [98, 310] width 46 height 10
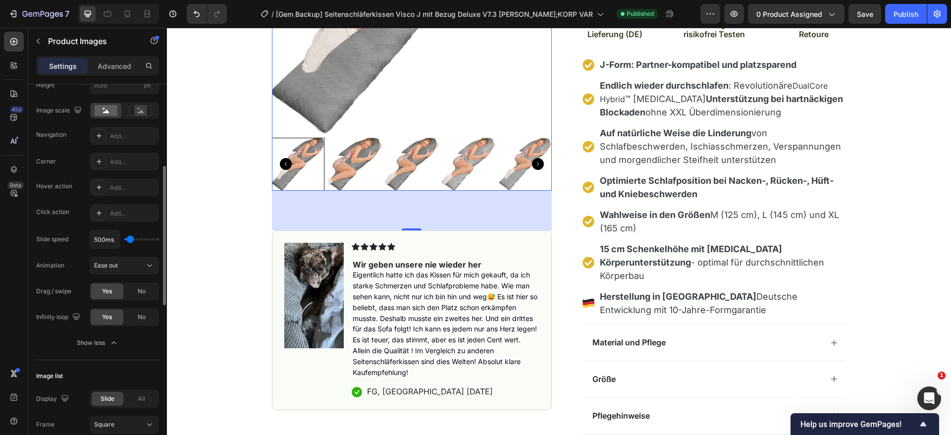
scroll to position [446, 0]
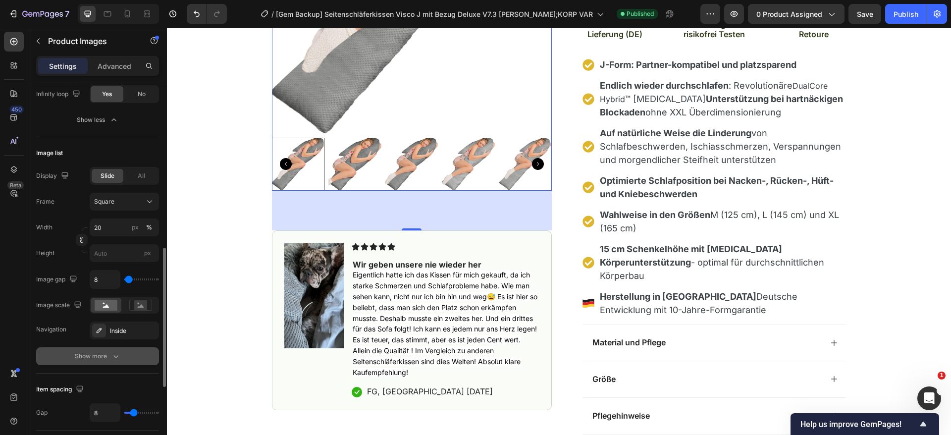
click at [85, 359] on div "Show more" at bounding box center [98, 356] width 46 height 10
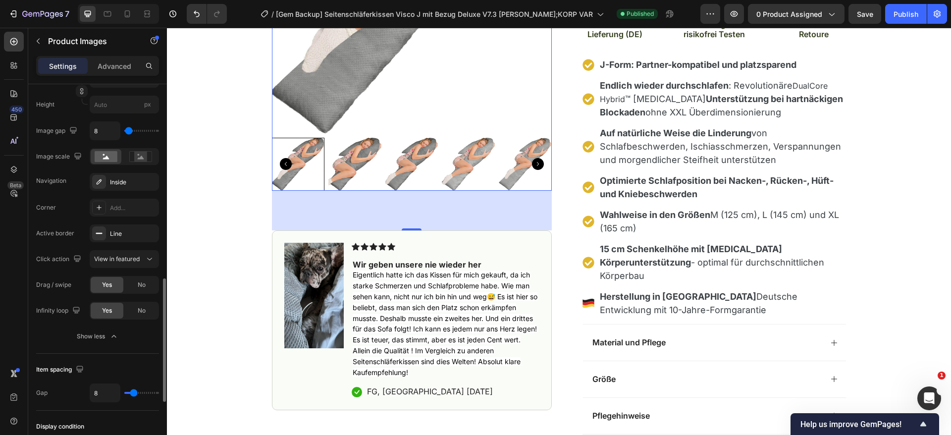
scroll to position [669, 0]
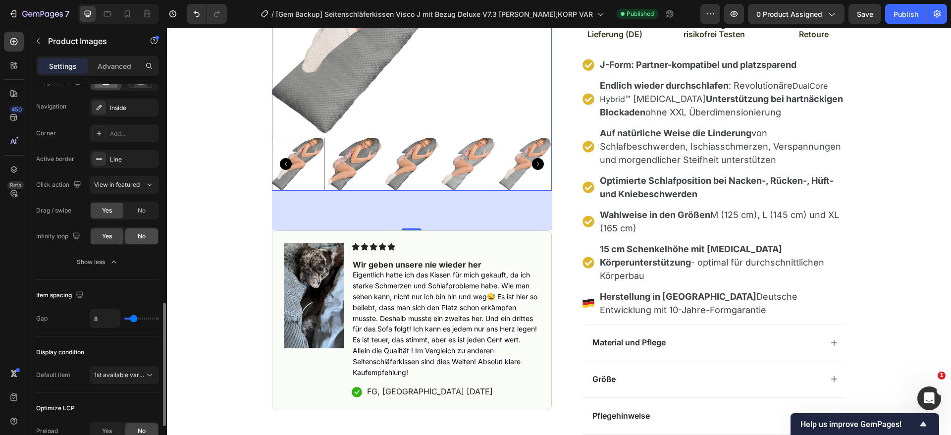
click at [136, 234] on div "No" at bounding box center [141, 236] width 33 height 16
click at [109, 238] on span "Yes" at bounding box center [107, 236] width 10 height 9
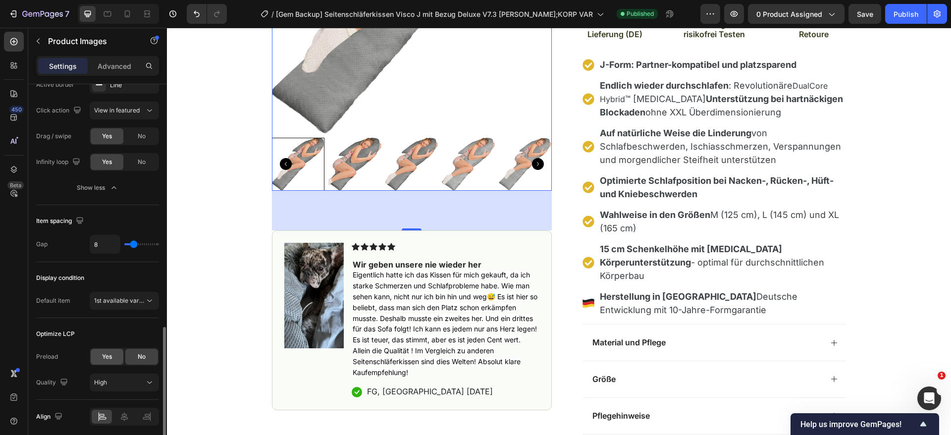
click at [109, 352] on span "Yes" at bounding box center [107, 356] width 10 height 9
click at [132, 351] on div "No" at bounding box center [141, 357] width 33 height 16
click at [105, 353] on span "Yes" at bounding box center [107, 356] width 10 height 9
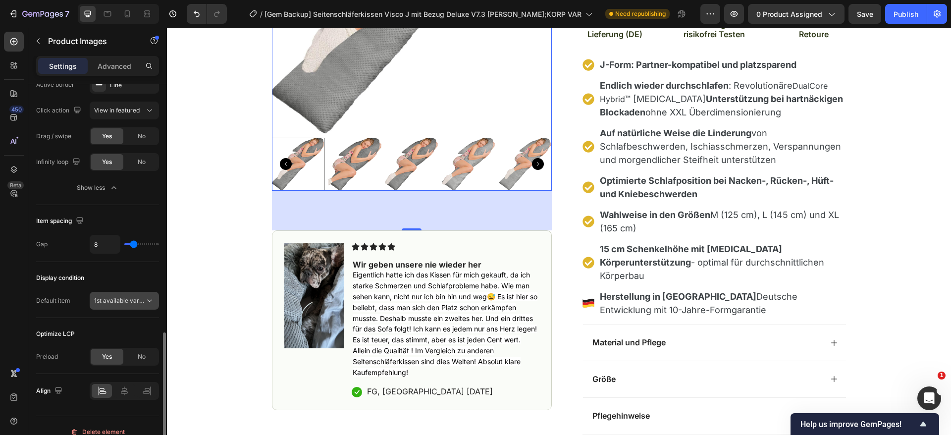
click at [115, 295] on button "1st available variant" at bounding box center [124, 301] width 69 height 18
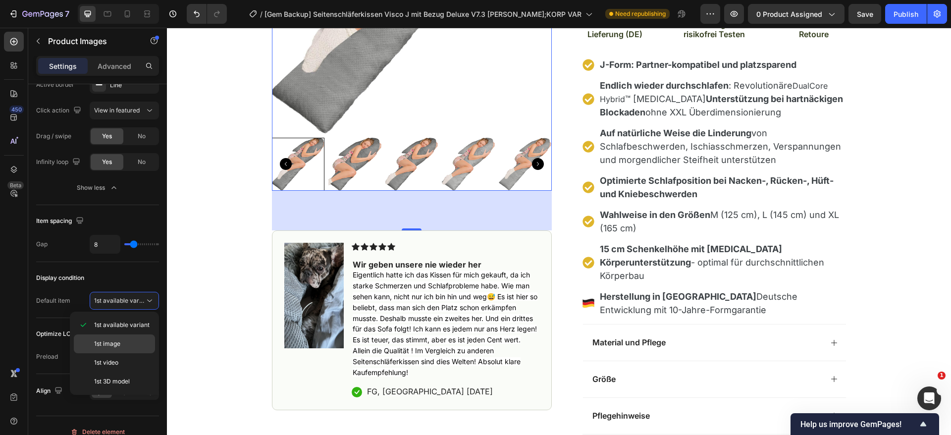
click at [115, 340] on span "1st image" at bounding box center [107, 343] width 26 height 9
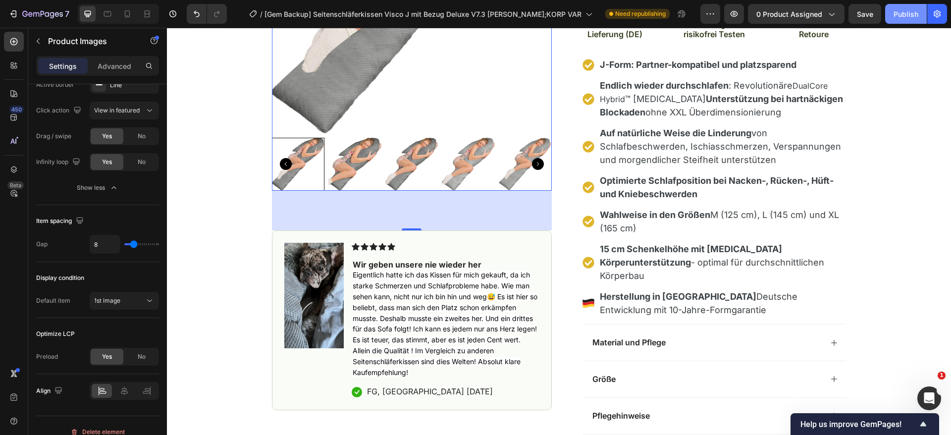
click at [908, 17] on div "Publish" at bounding box center [906, 14] width 25 height 10
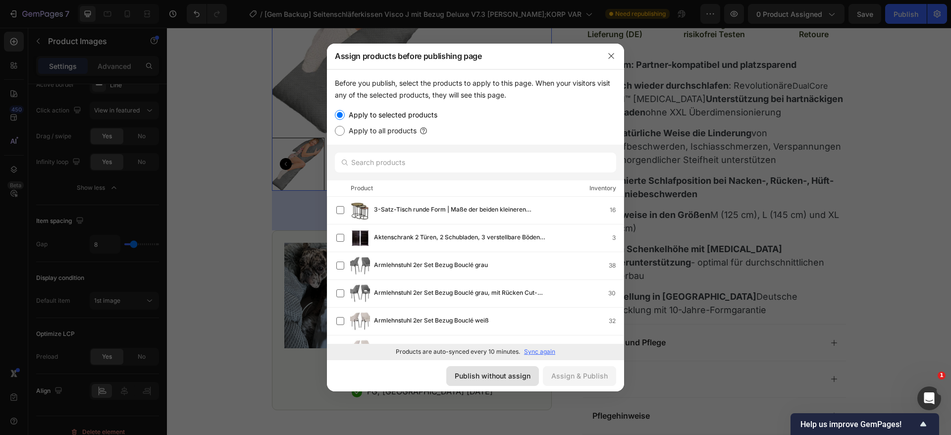
click at [474, 379] on div "Publish without assign" at bounding box center [493, 376] width 76 height 10
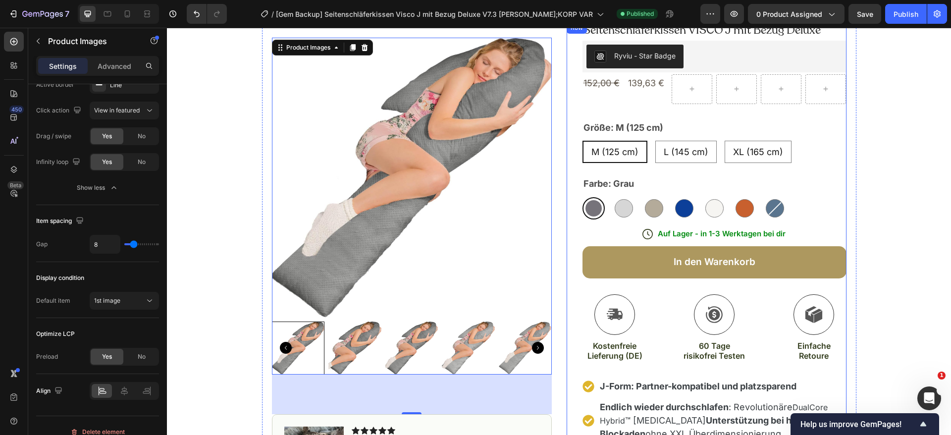
scroll to position [0, 0]
